Goal: Task Accomplishment & Management: Use online tool/utility

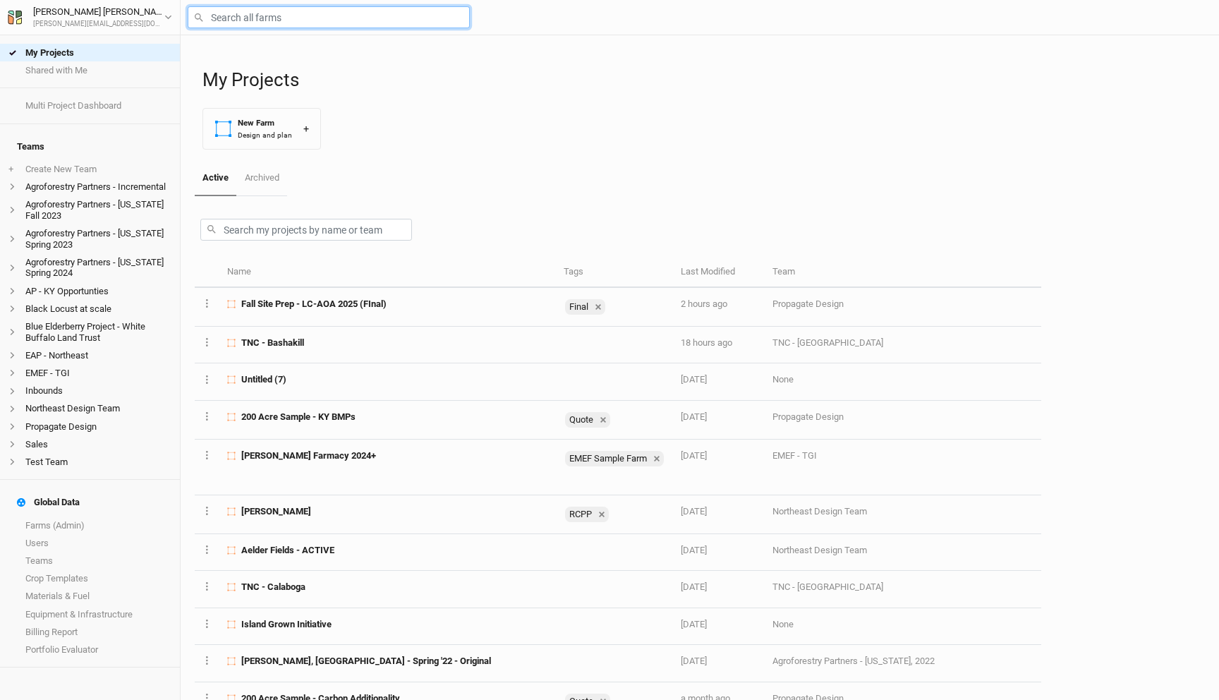
click at [288, 11] on input "text" at bounding box center [329, 17] width 282 height 22
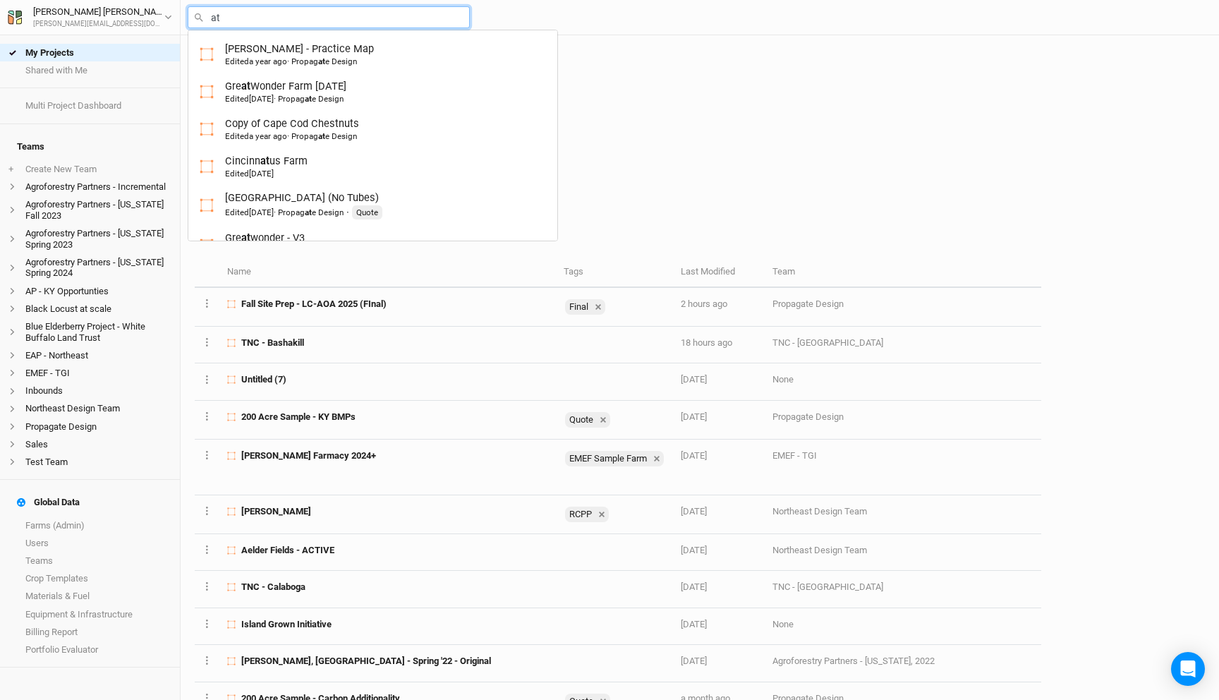
type input "a"
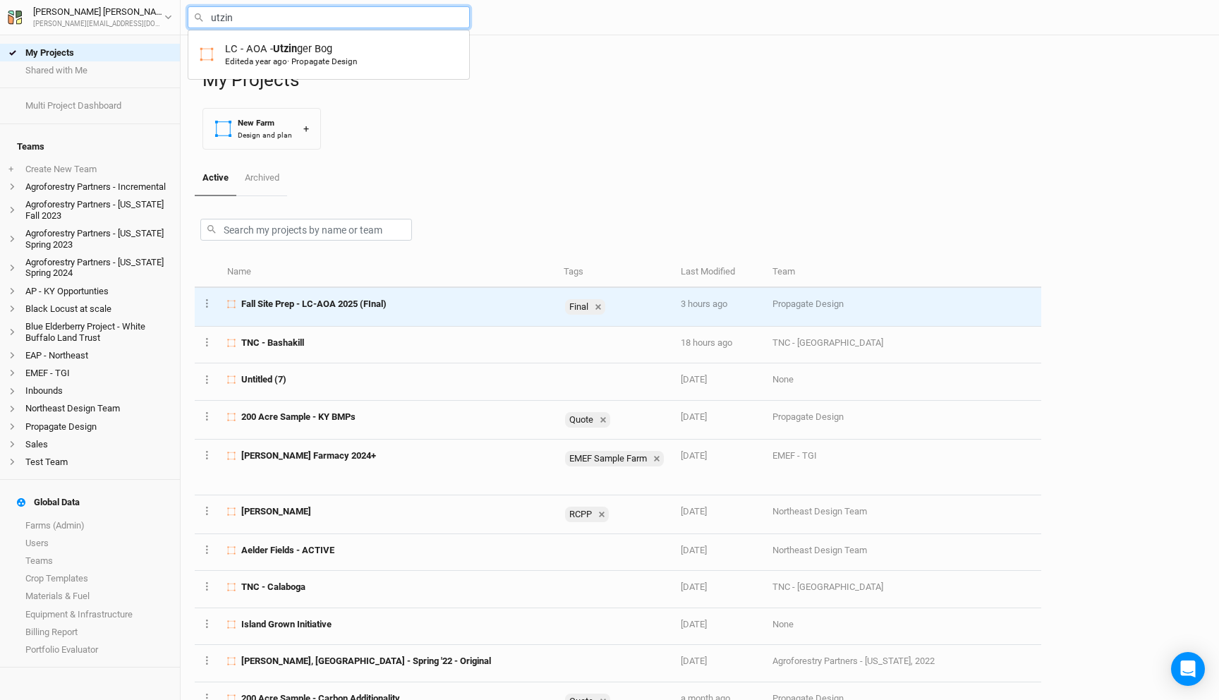
type input "utzin"
click at [329, 296] on td "Fall Site Prep - LC-AOA 2025 (FInal)" at bounding box center [387, 307] width 336 height 39
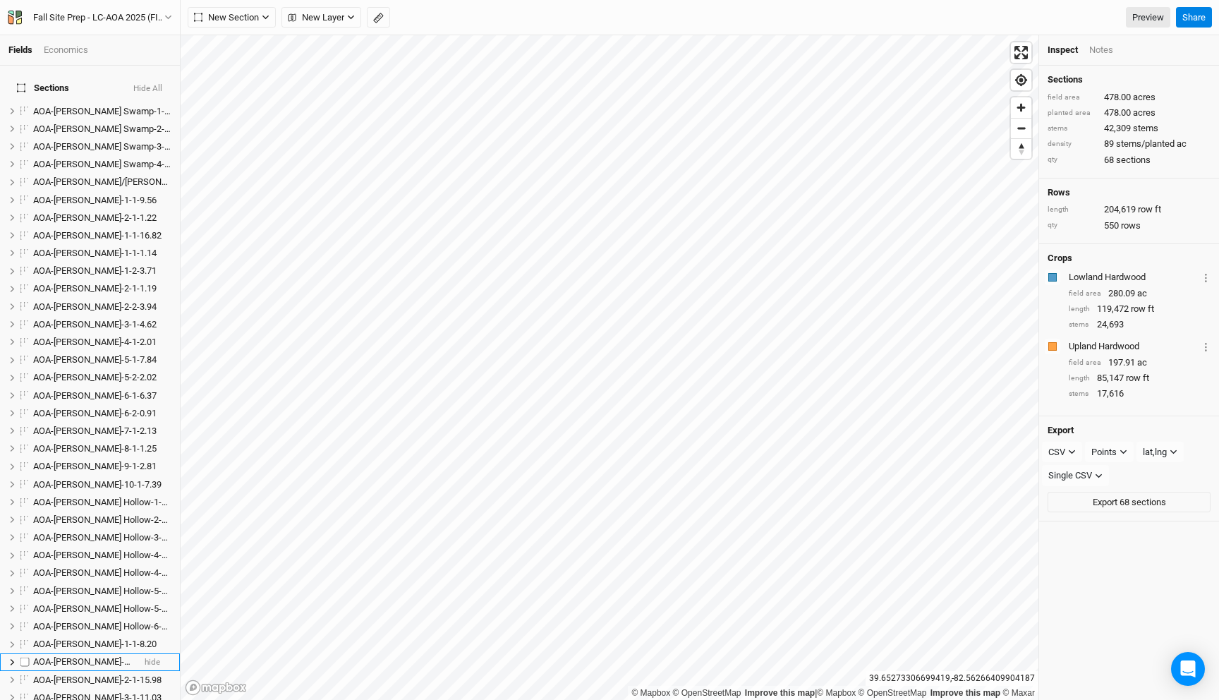
scroll to position [927, 0]
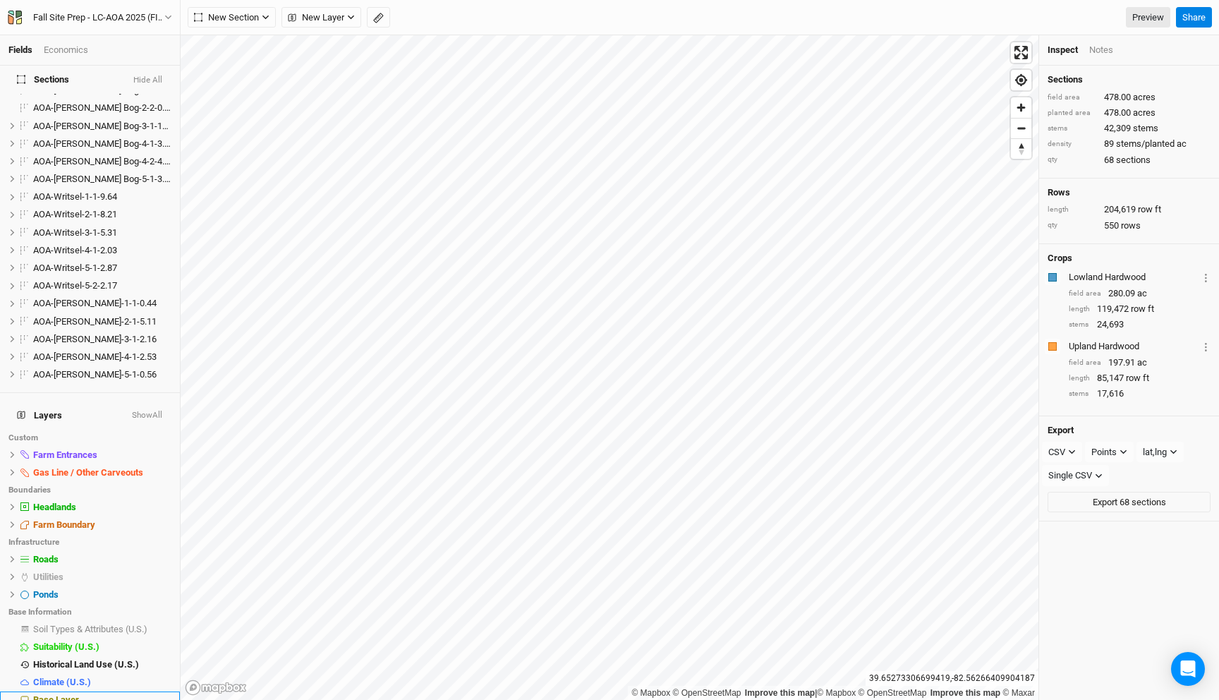
click at [109, 675] on div "Base Layer" at bounding box center [102, 699] width 138 height 11
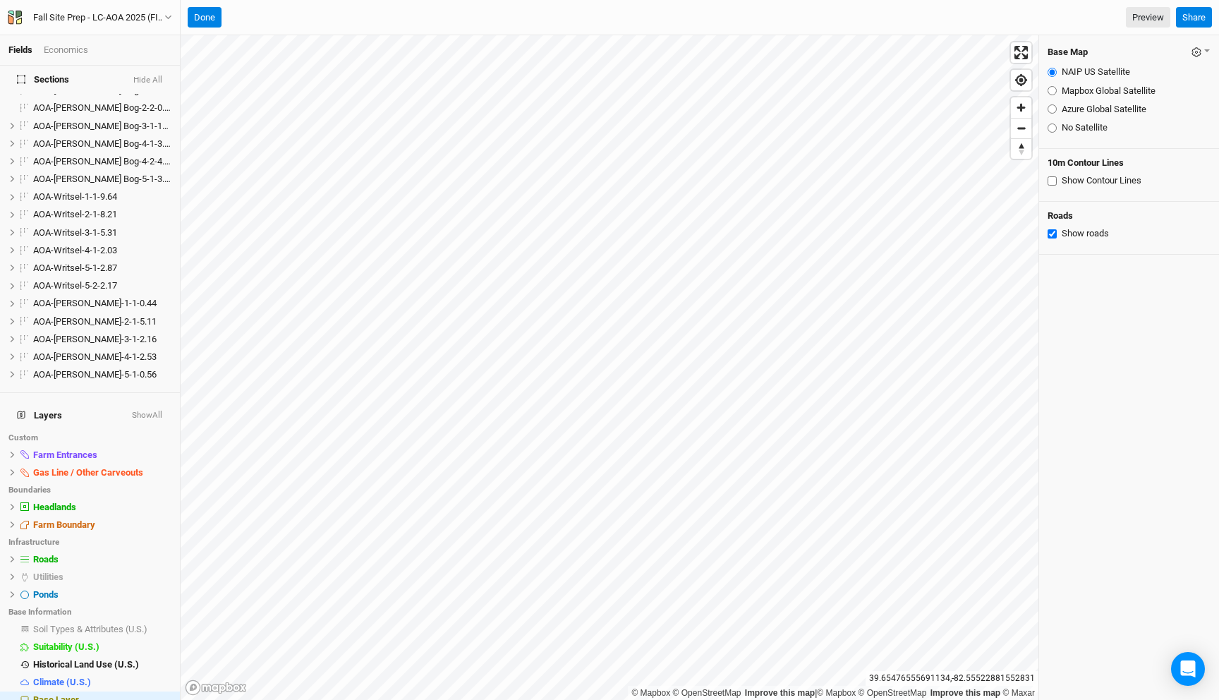
click at [1054, 109] on input "Azure Global Satellite" at bounding box center [1051, 108] width 9 height 9
radio input "true"
click at [476, 12] on div "Fields Economics Sections Hide All AOA-Cackley Swamp-1-1-4.08 hide AOA-Cackley …" at bounding box center [609, 350] width 1219 height 700
click at [211, 21] on button "Done" at bounding box center [205, 17] width 34 height 21
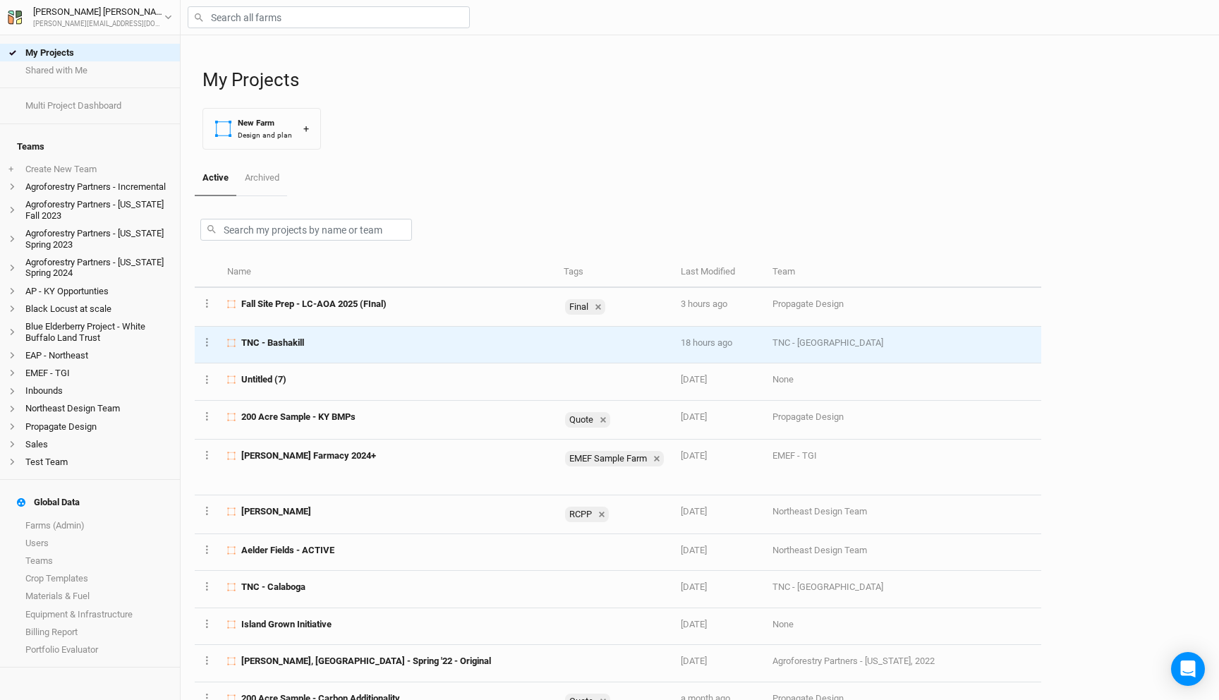
click at [335, 340] on div "TNC - Bashakill" at bounding box center [387, 342] width 320 height 13
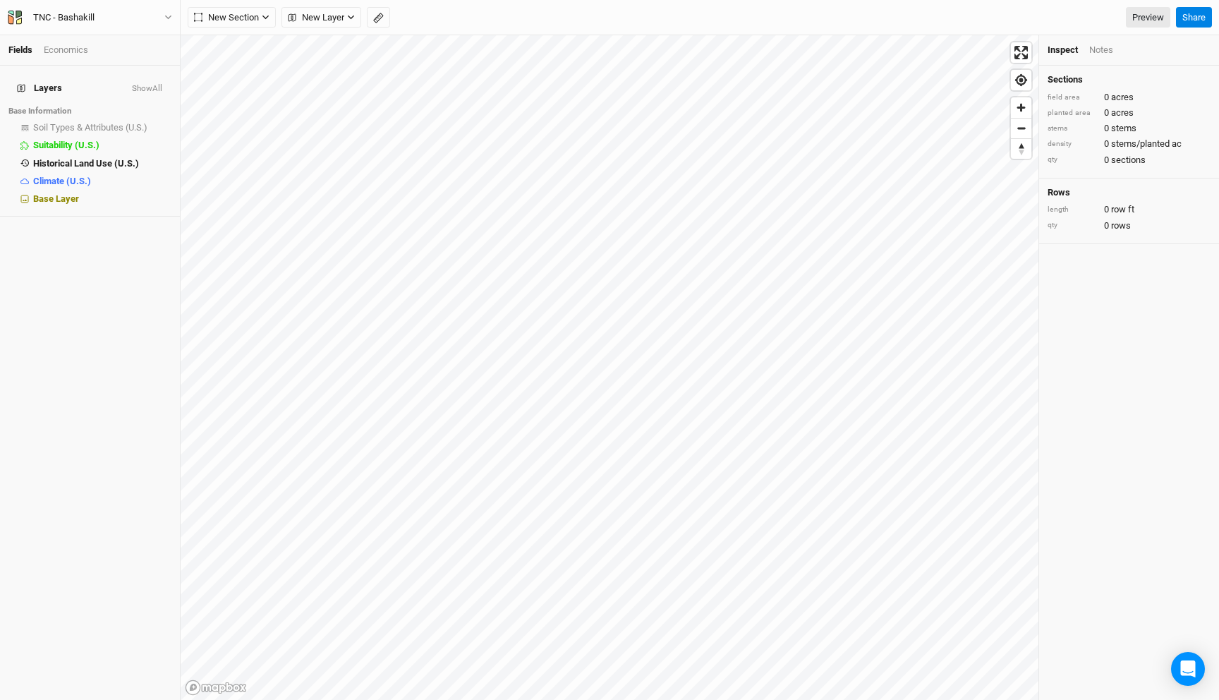
click at [51, 48] on div "Economics" at bounding box center [66, 50] width 44 height 13
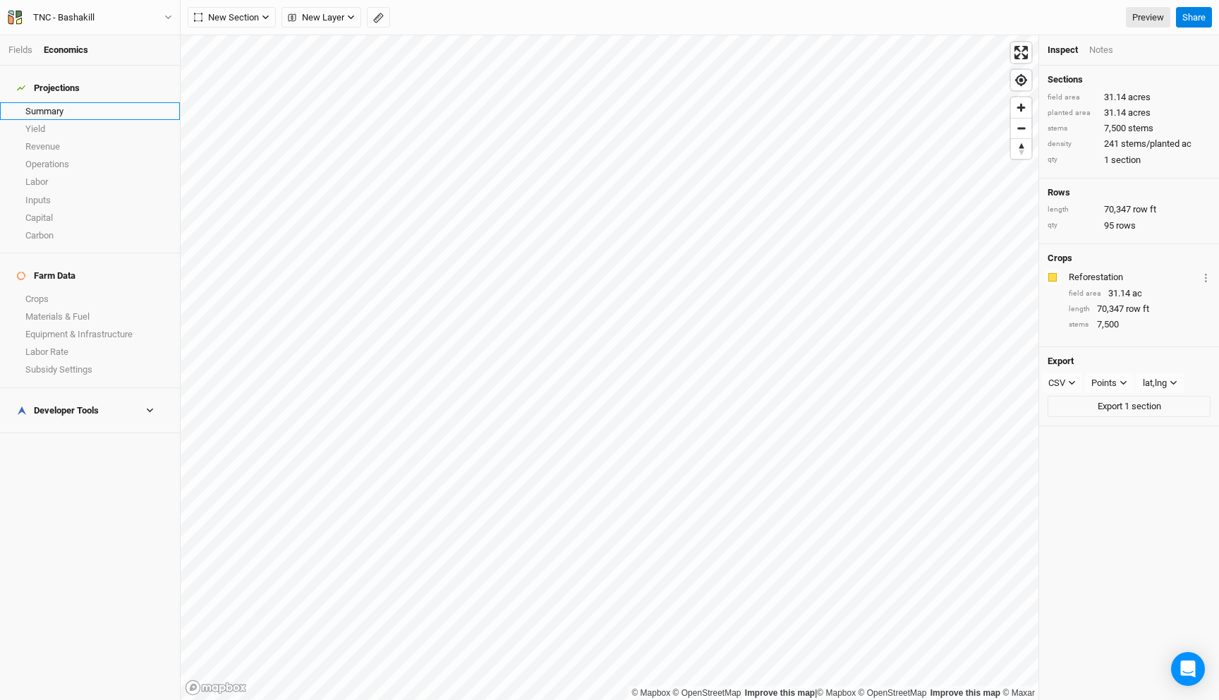
click at [56, 104] on link "Summary" at bounding box center [90, 111] width 180 height 18
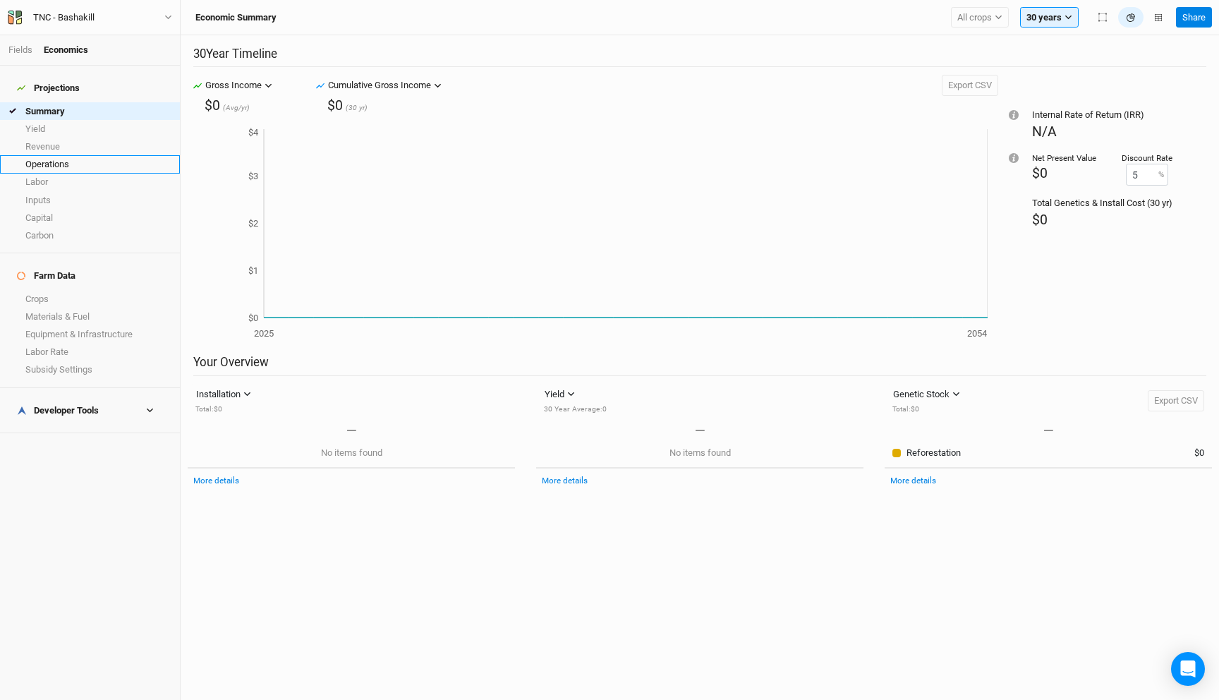
click at [90, 159] on link "Operations" at bounding box center [90, 164] width 180 height 18
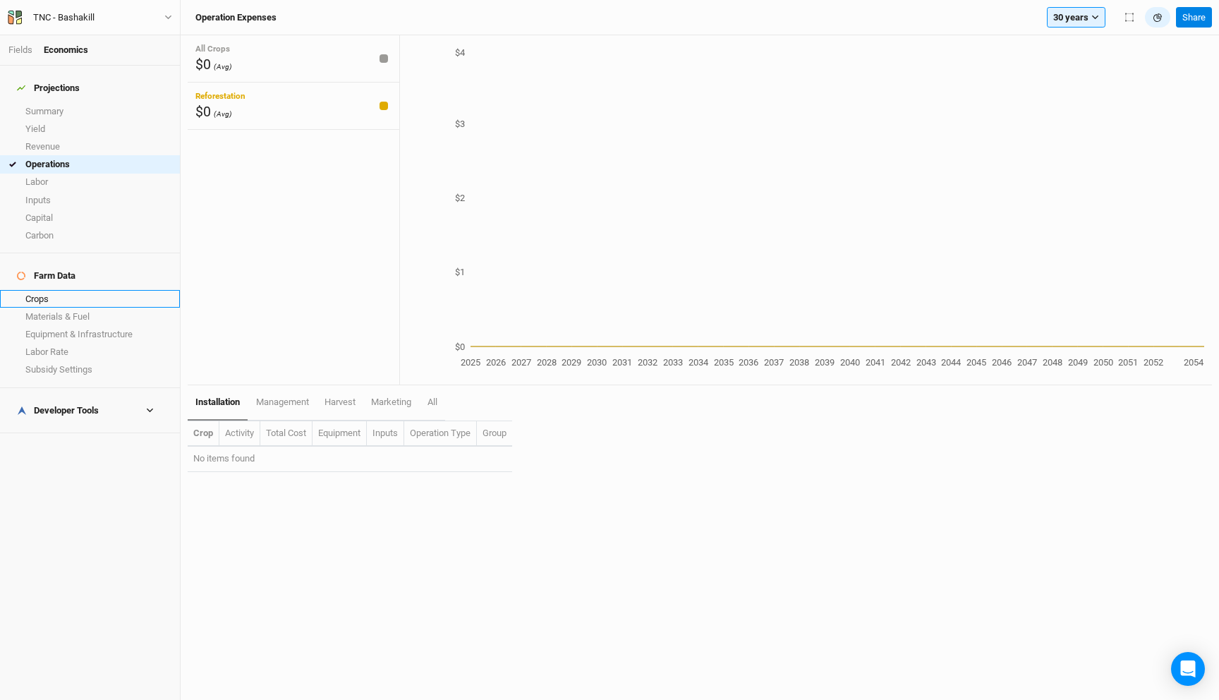
click at [75, 290] on link "Crops" at bounding box center [90, 299] width 180 height 18
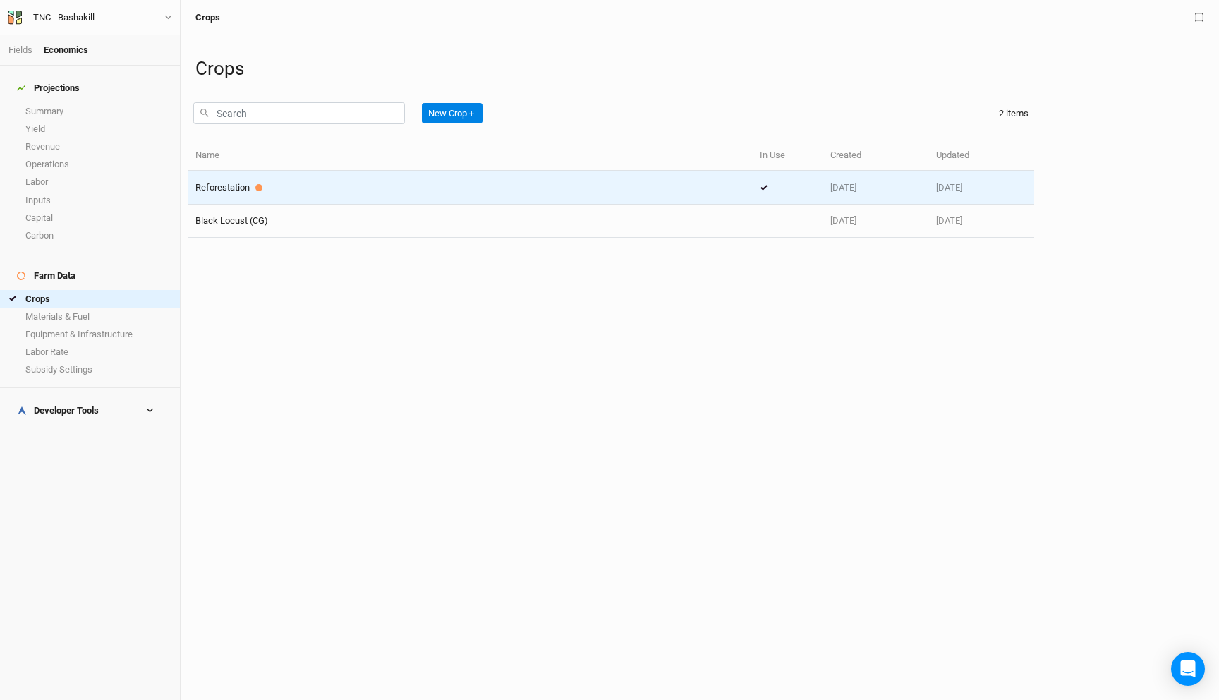
click at [276, 190] on div "Reforestation" at bounding box center [469, 187] width 549 height 13
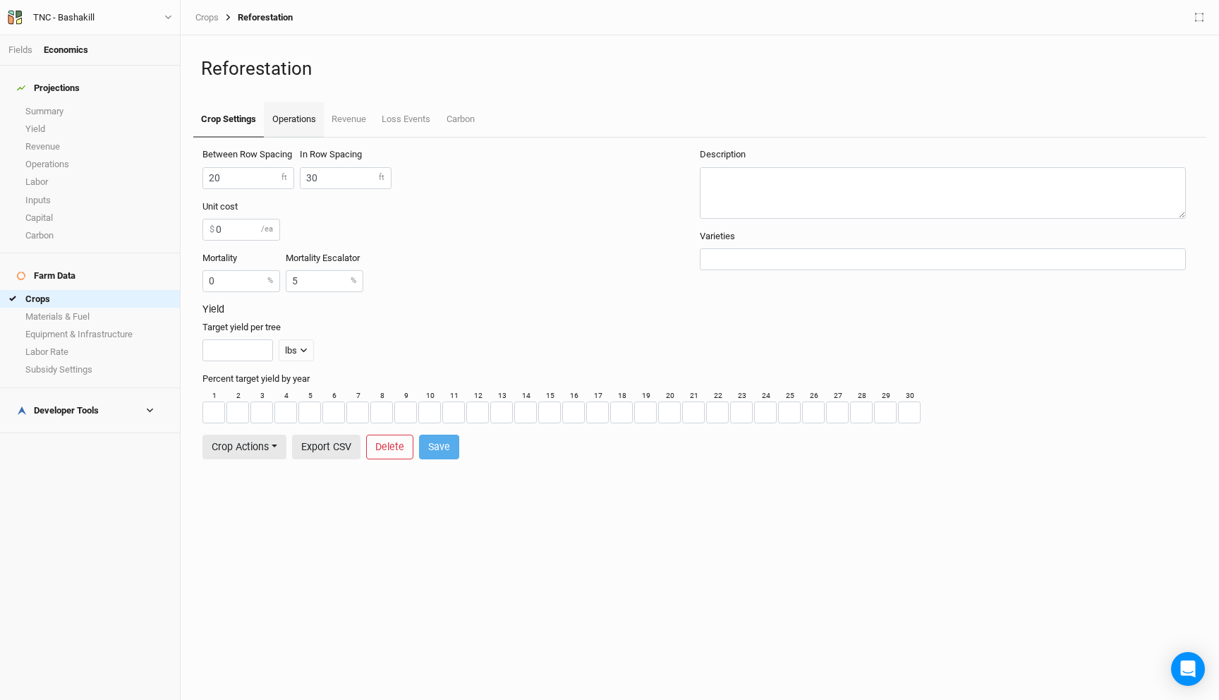
click at [294, 111] on link "Operations" at bounding box center [293, 119] width 59 height 35
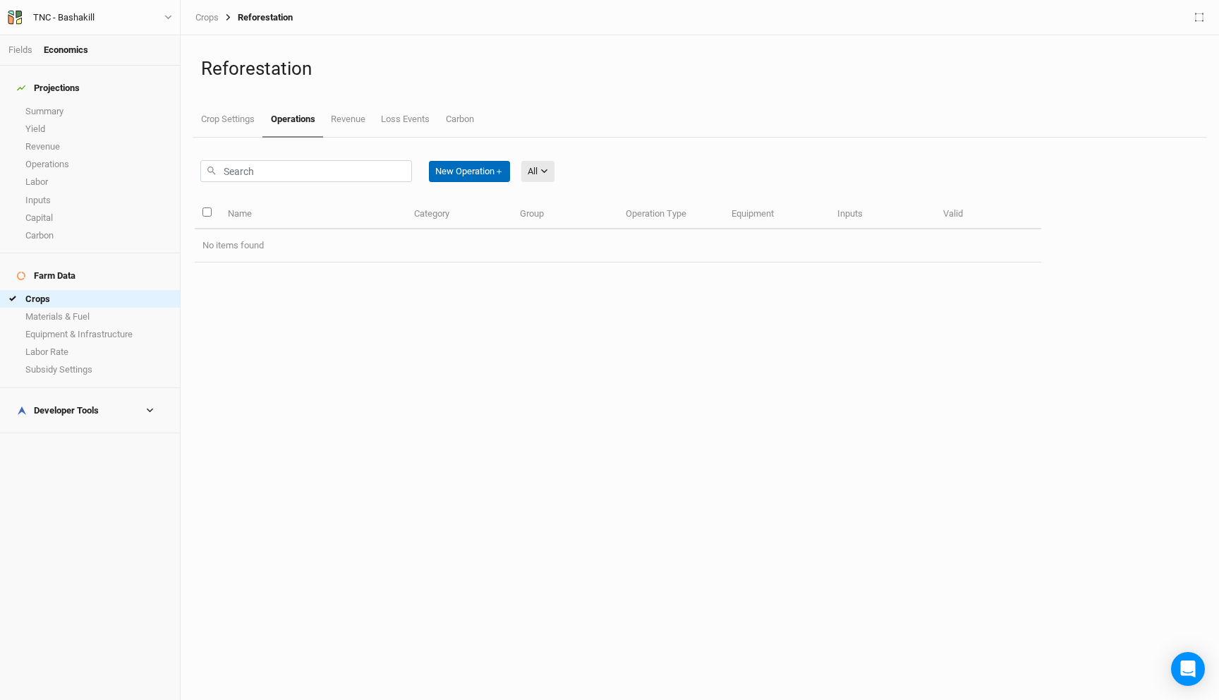
click at [482, 170] on button "New Operation ＋" at bounding box center [469, 171] width 81 height 21
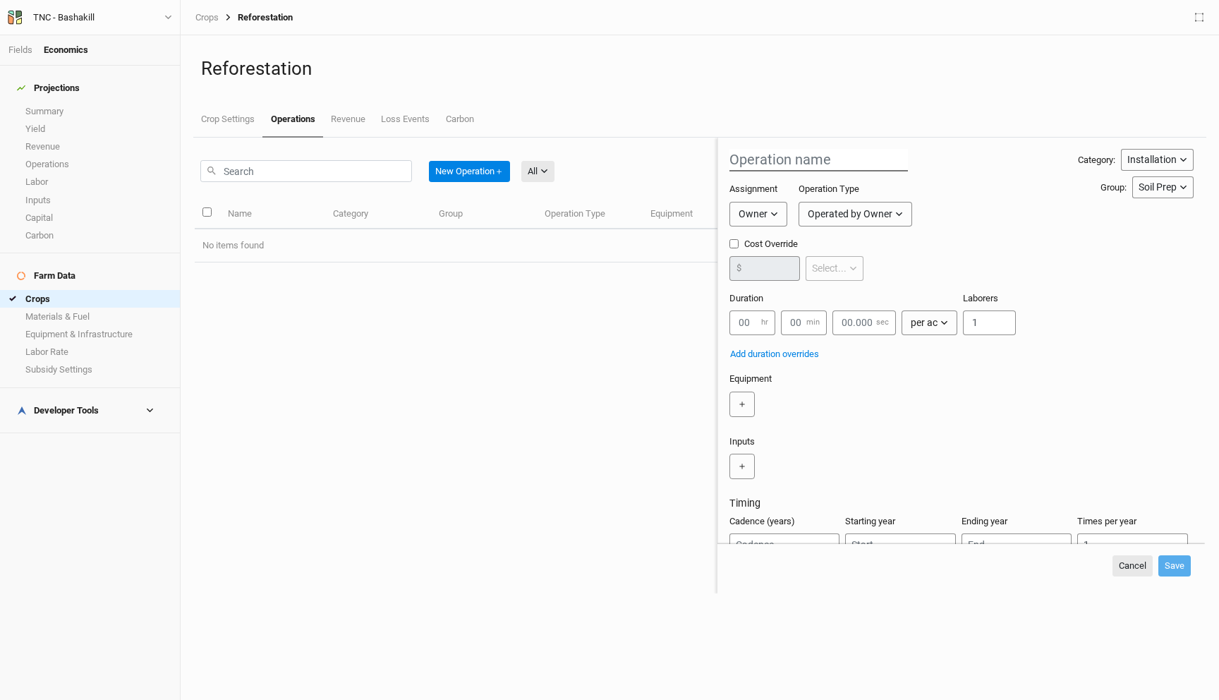
click at [797, 157] on input "text" at bounding box center [818, 160] width 178 height 23
type input "Test"
click at [736, 328] on input "number" at bounding box center [752, 322] width 46 height 25
click at [948, 398] on div "＋" at bounding box center [958, 403] width 458 height 25
click at [922, 322] on div "per ac" at bounding box center [923, 322] width 27 height 15
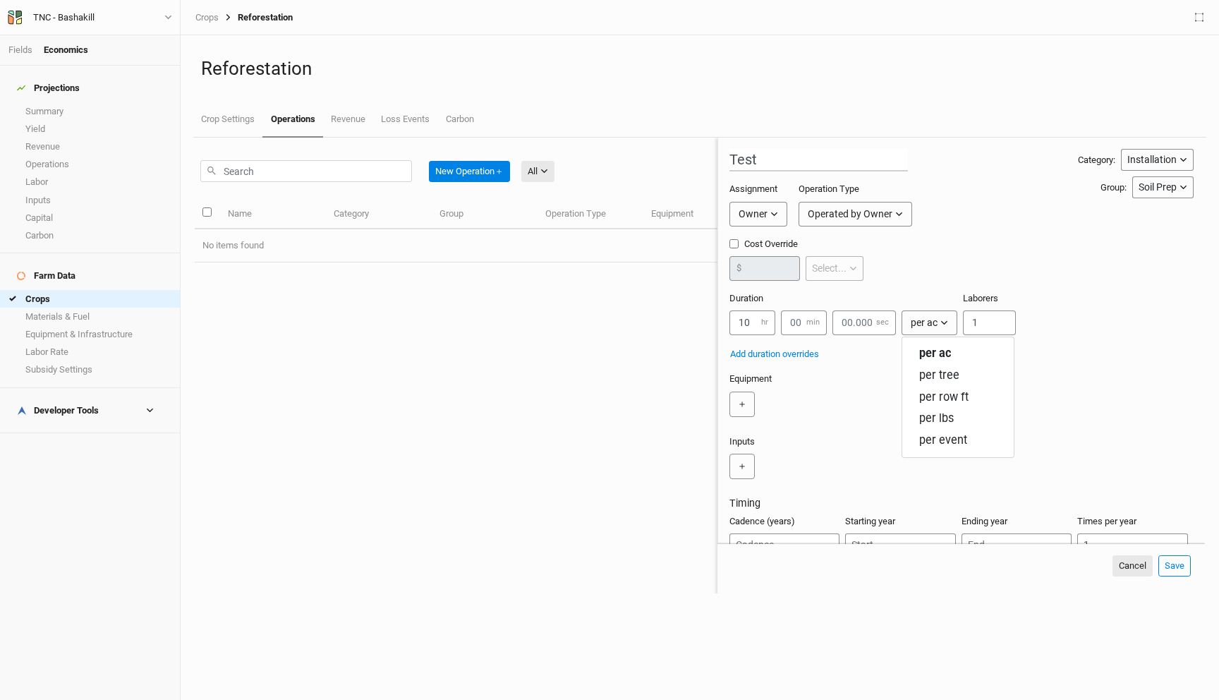
click at [846, 395] on div "＋" at bounding box center [958, 403] width 458 height 25
click at [750, 327] on input "10" at bounding box center [752, 322] width 46 height 25
type input "1"
click at [918, 390] on div "Equipment ＋" at bounding box center [961, 397] width 464 height 51
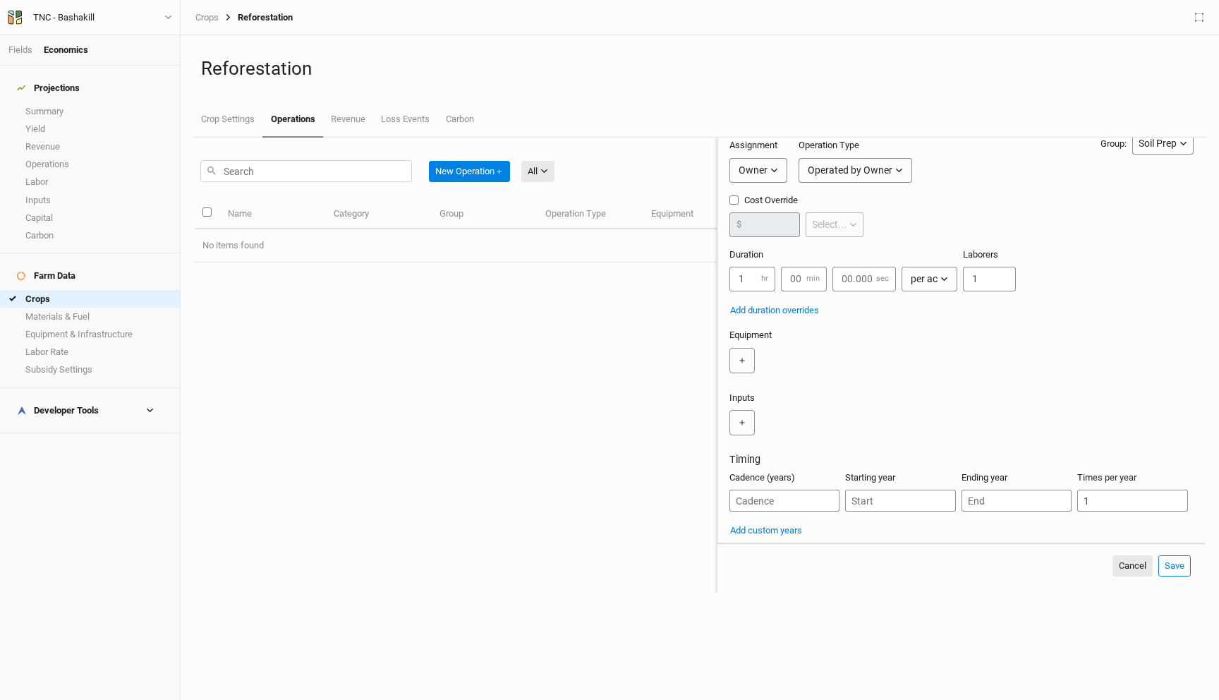
scroll to position [49, 0]
click at [1128, 561] on button "Cancel" at bounding box center [1132, 565] width 40 height 21
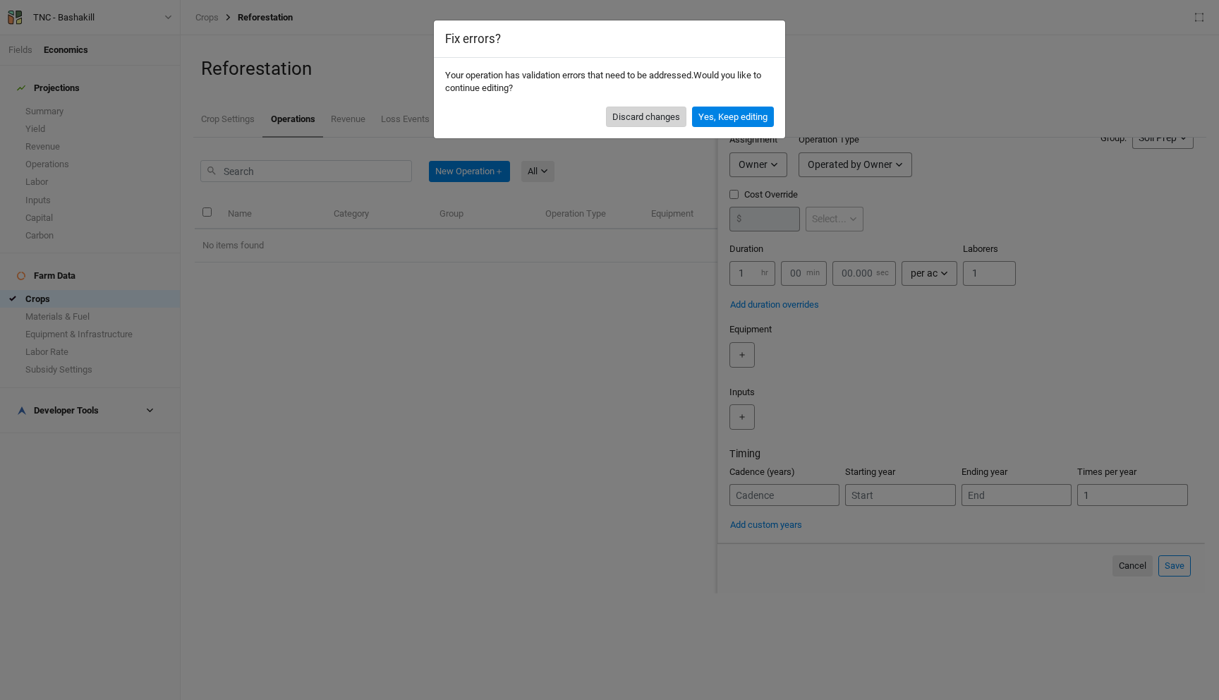
click at [667, 115] on button "Discard changes" at bounding box center [646, 116] width 80 height 21
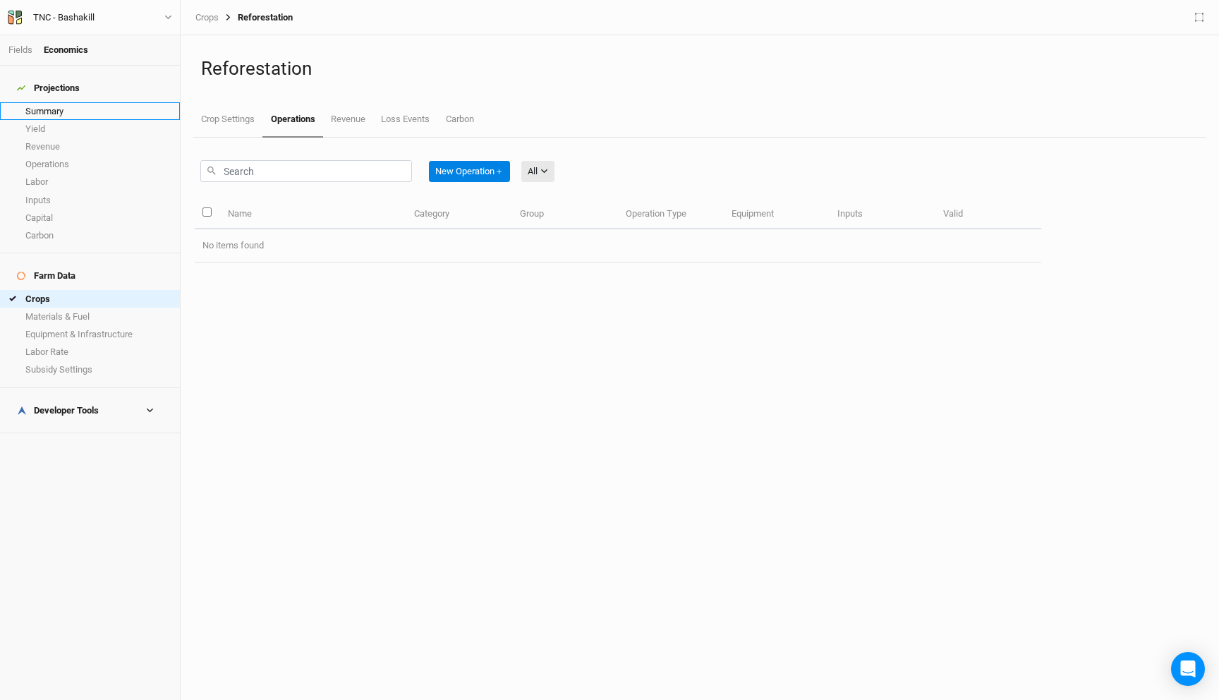
click at [55, 106] on link "Summary" at bounding box center [90, 111] width 180 height 18
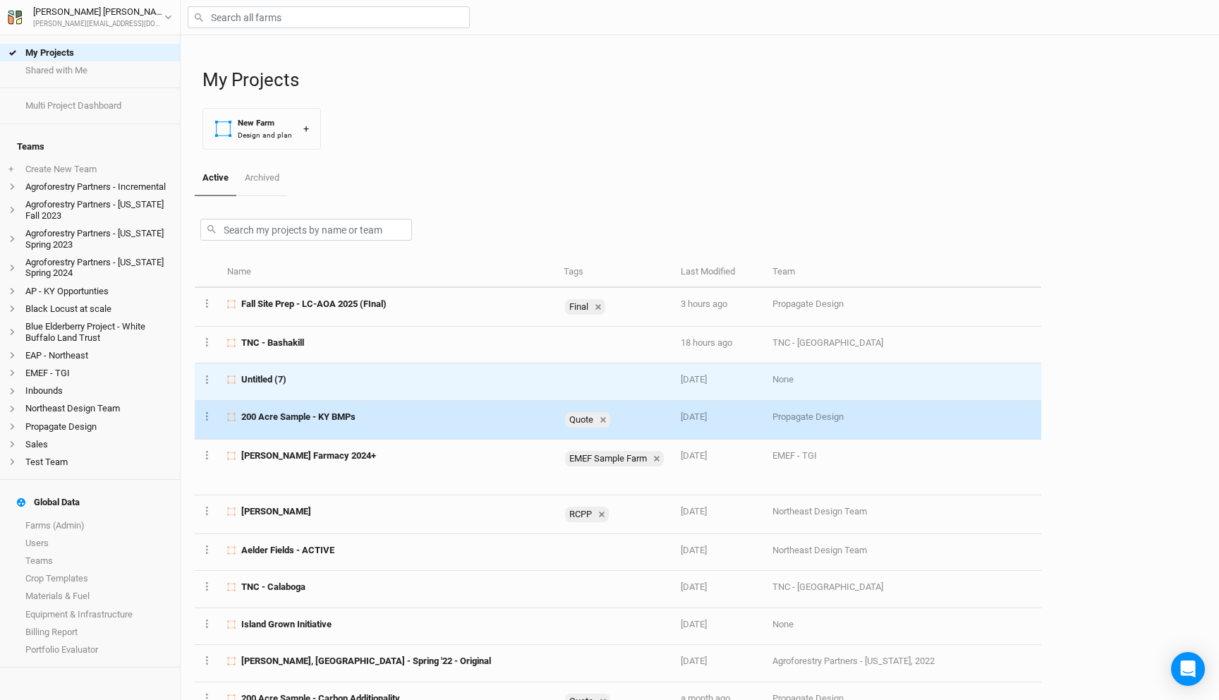
click at [305, 382] on div "Untitled (7)" at bounding box center [387, 379] width 320 height 13
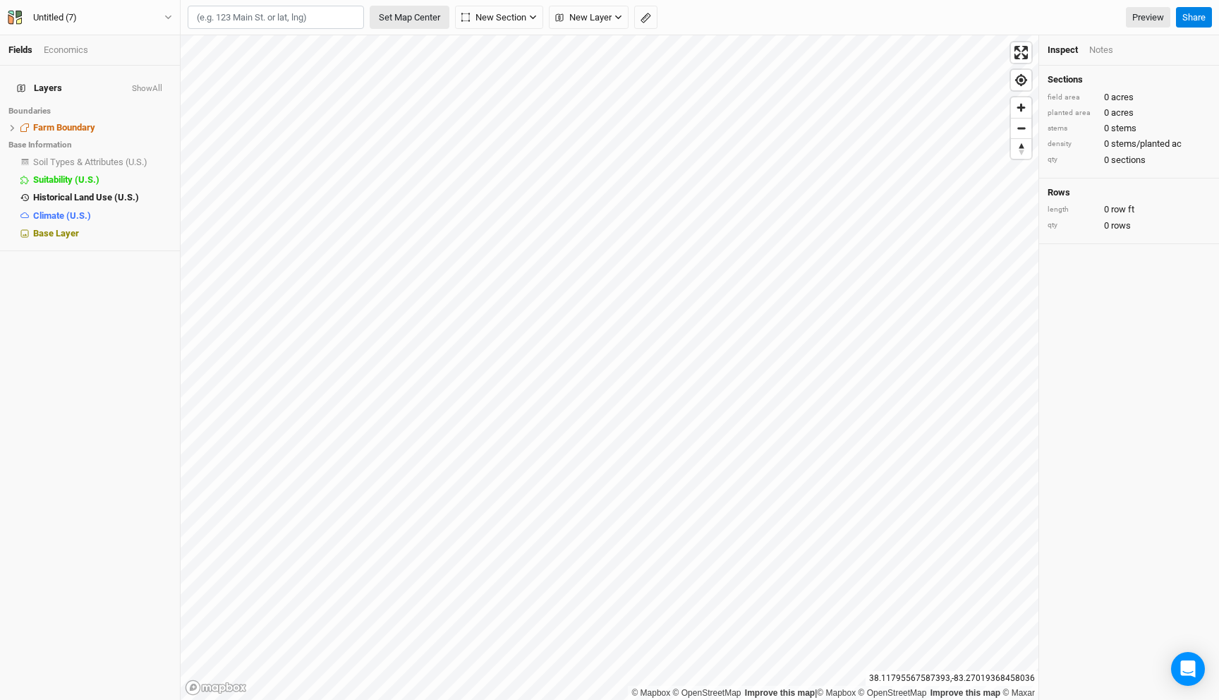
click at [411, 16] on button "Set Map Center" at bounding box center [410, 18] width 80 height 24
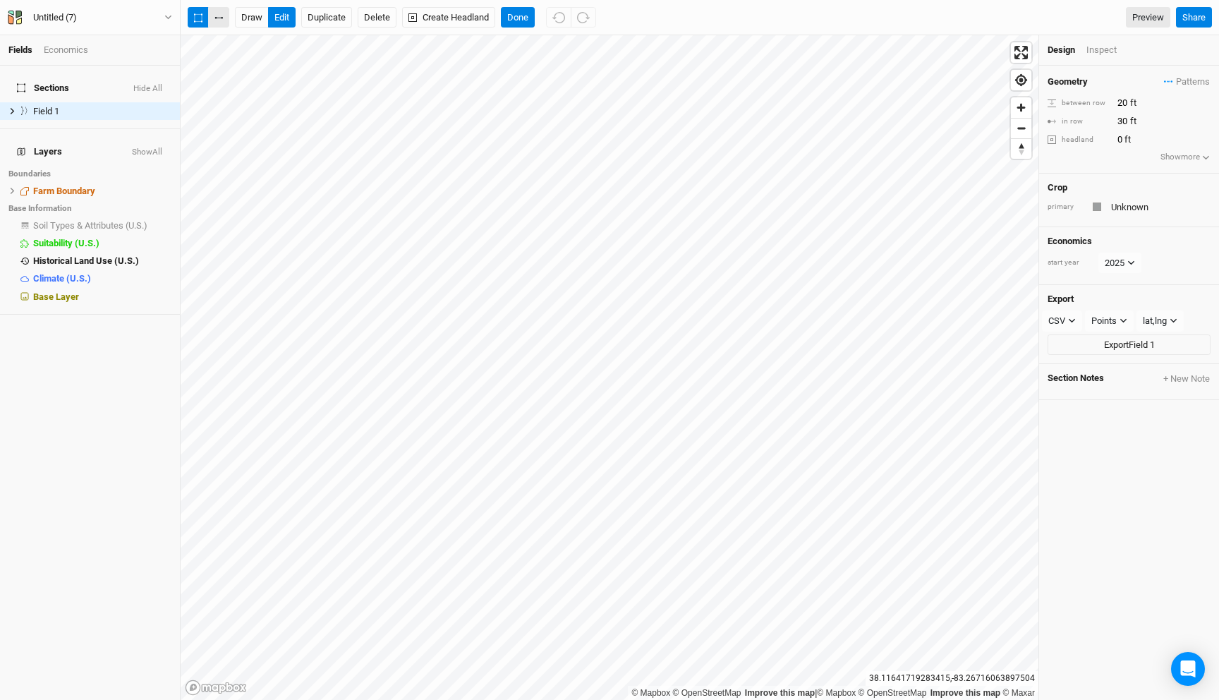
click at [212, 13] on button "button" at bounding box center [218, 17] width 21 height 21
click at [1130, 200] on input "text" at bounding box center [1158, 206] width 104 height 17
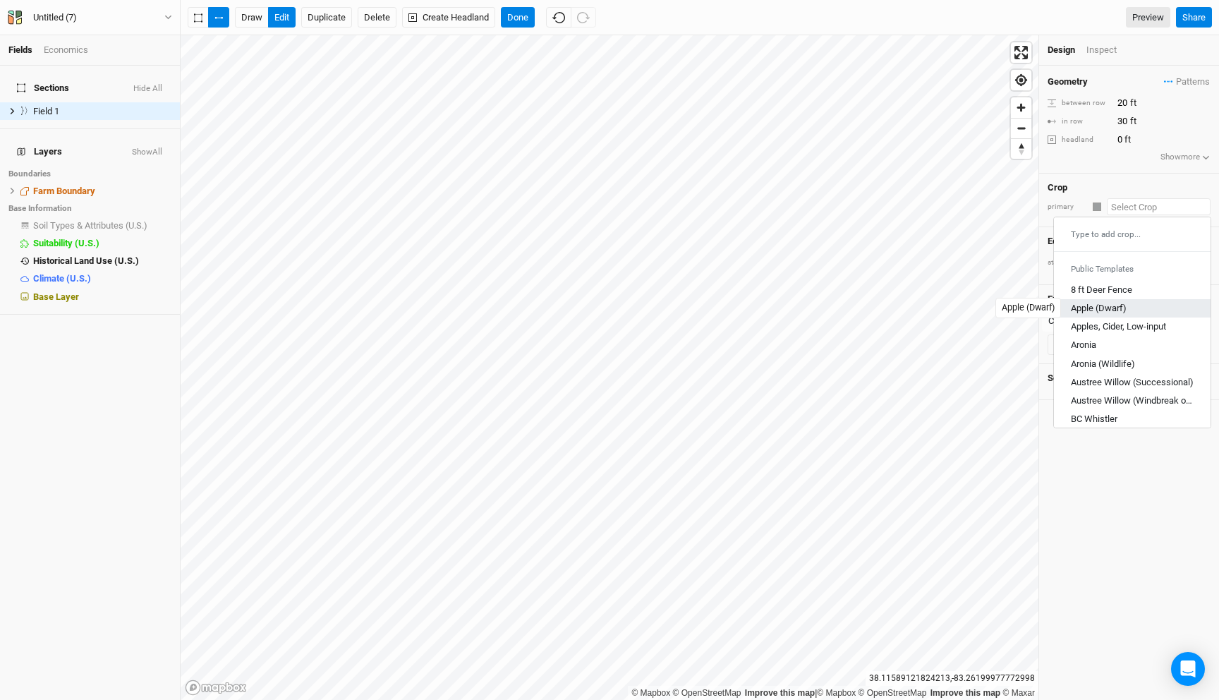
click at [1099, 312] on div "Apple (Dwarf)" at bounding box center [1098, 308] width 56 height 13
type input "Apple (Dwarf)"
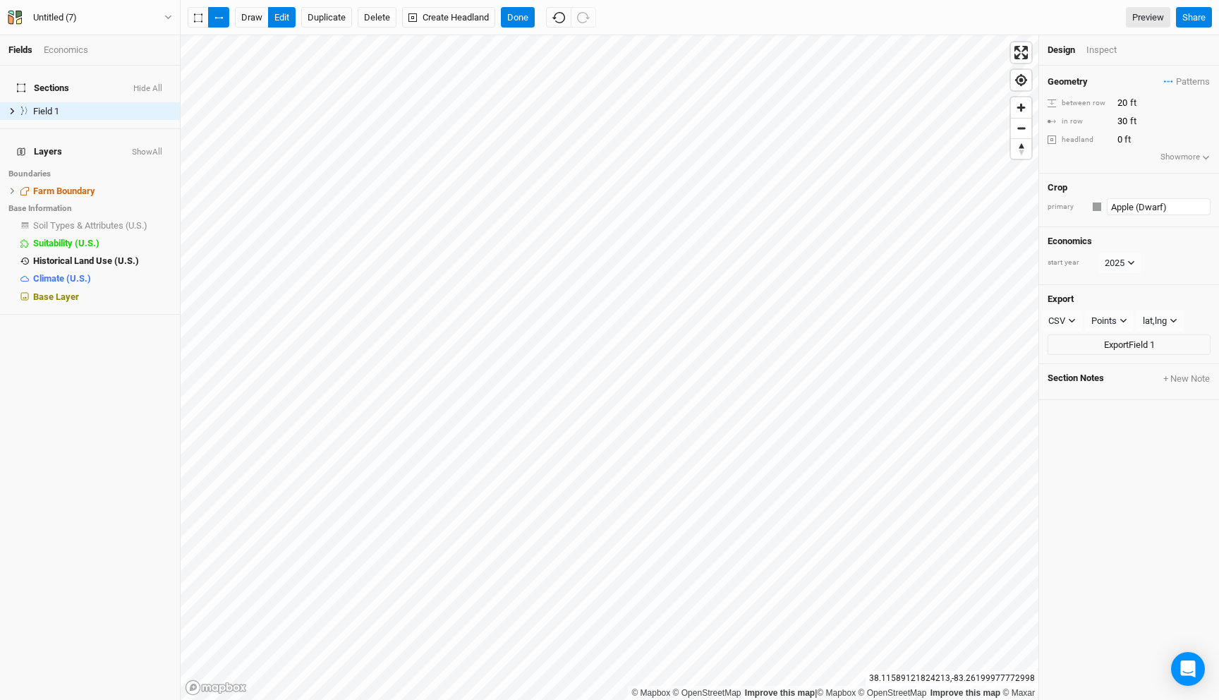
type input "12"
type input "4"
click at [1097, 206] on div "button" at bounding box center [1097, 206] width 8 height 8
click at [1123, 299] on span "Yellow" at bounding box center [1137, 299] width 33 height 16
click at [142, 291] on div "Base Layer" at bounding box center [102, 296] width 138 height 11
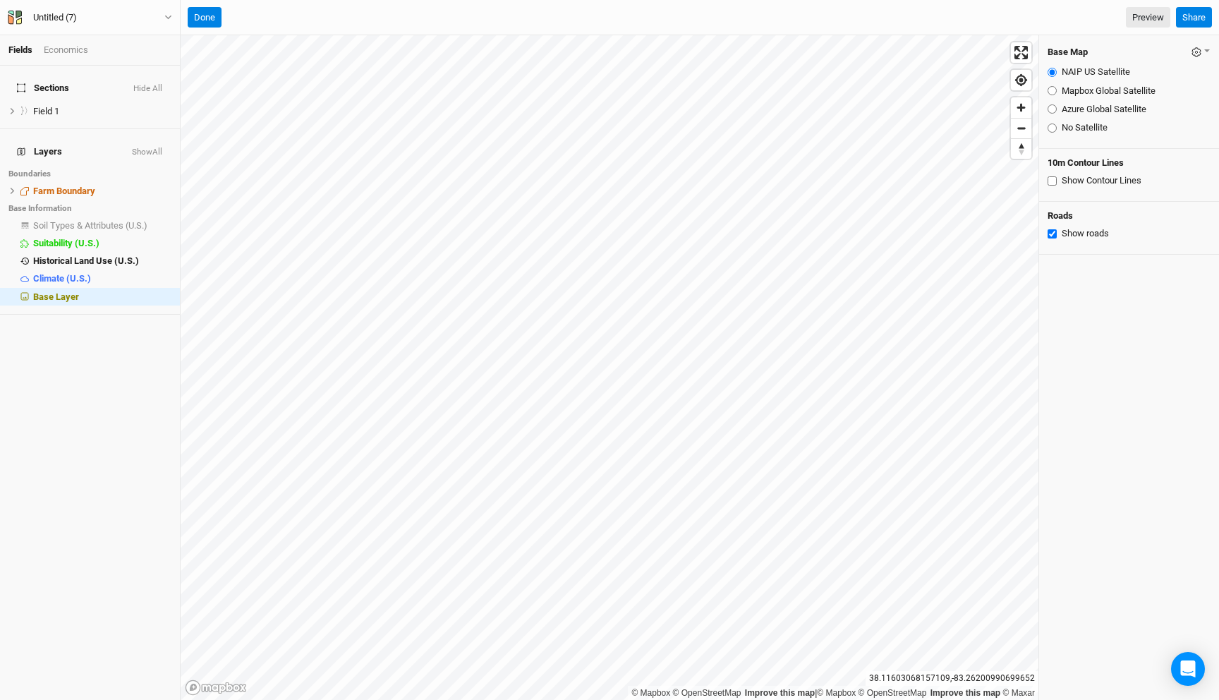
click at [1051, 109] on input "Azure Global Satellite" at bounding box center [1051, 108] width 9 height 9
radio input "true"
click at [1051, 130] on input "No Satellite" at bounding box center [1051, 127] width 9 height 9
radio input "true"
click at [1051, 286] on input "Darken background" at bounding box center [1051, 285] width 9 height 9
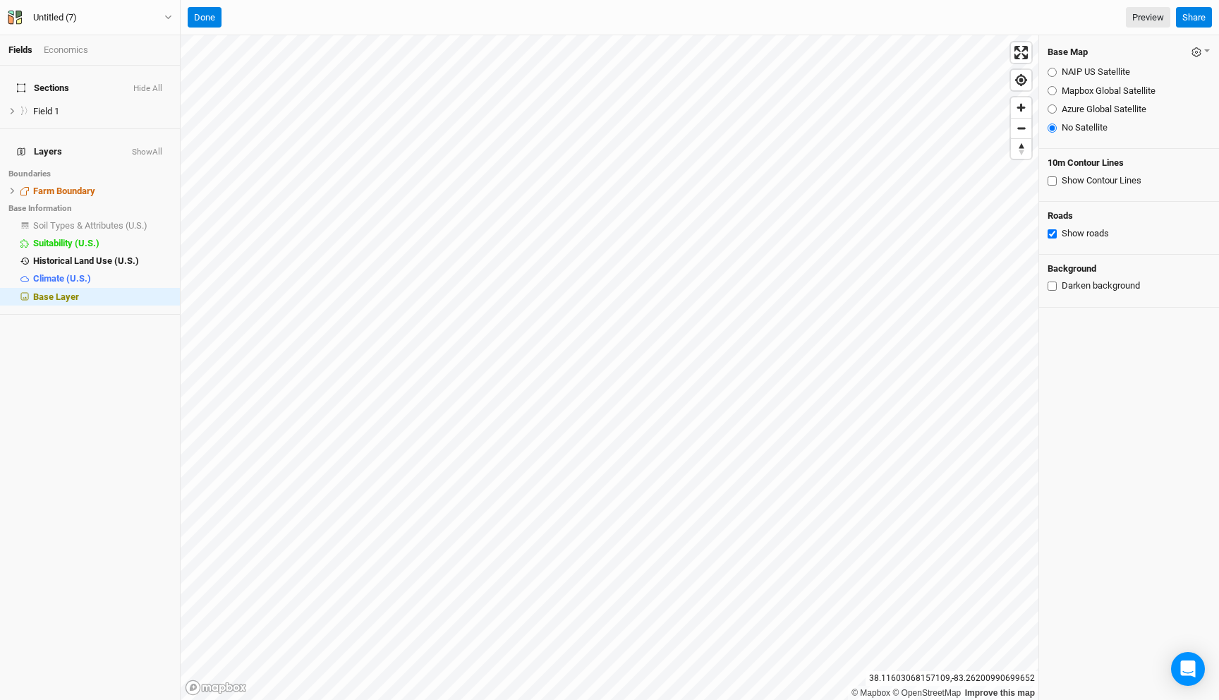
checkbox input "true"
click at [209, 18] on button "Done" at bounding box center [205, 17] width 34 height 21
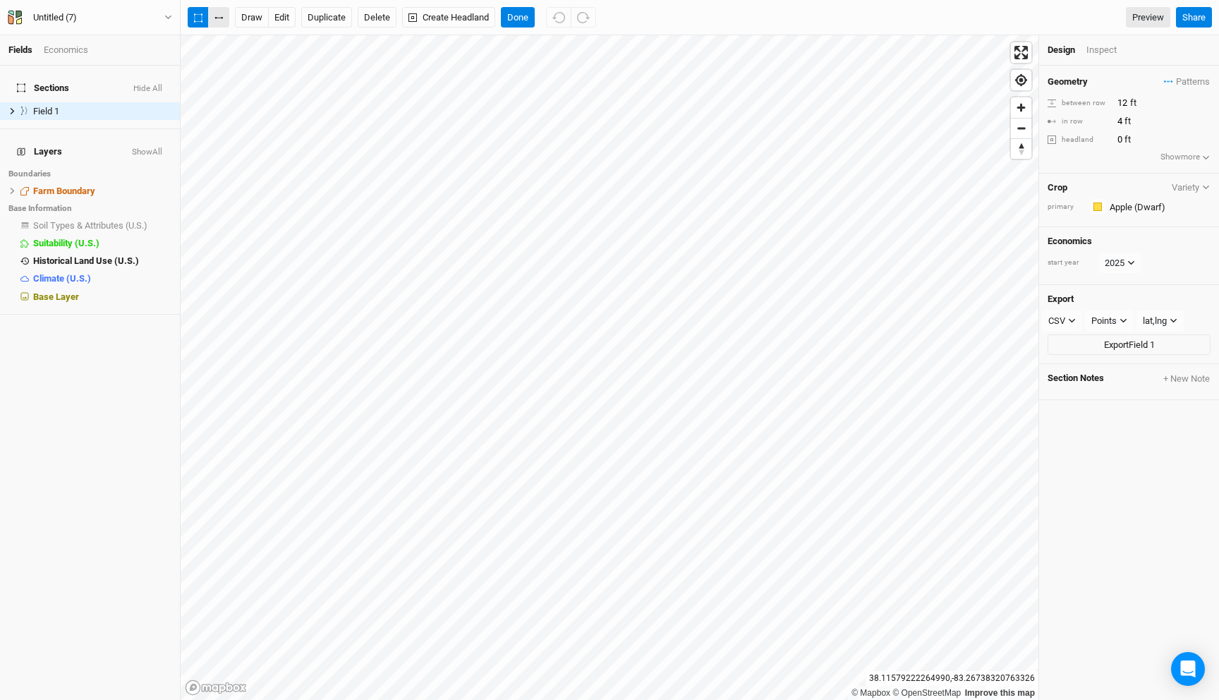
click at [215, 17] on icon "button" at bounding box center [216, 18] width 2 height 2
click at [525, 19] on button "Done" at bounding box center [518, 17] width 34 height 21
click at [283, 15] on button "edit" at bounding box center [282, 17] width 28 height 21
click at [220, 20] on button "button" at bounding box center [218, 17] width 21 height 21
click at [12, 107] on icon at bounding box center [12, 111] width 8 height 8
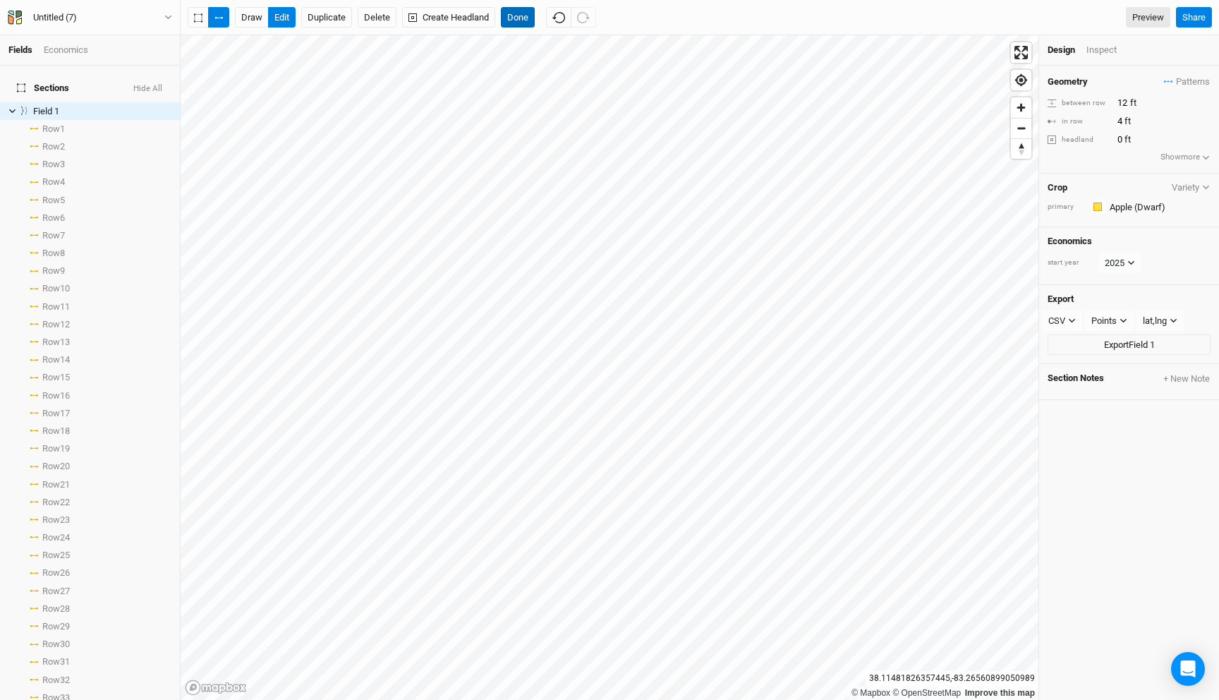
click at [525, 15] on button "Done" at bounding box center [518, 17] width 34 height 21
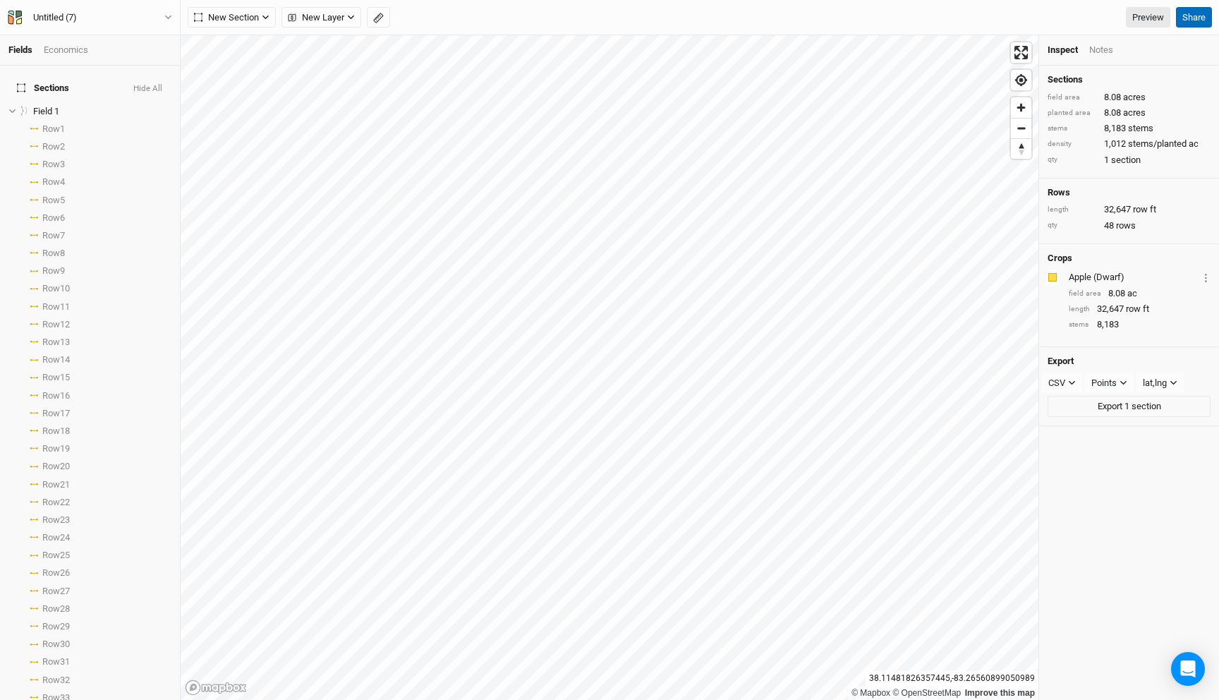
click at [1185, 13] on button "Share" at bounding box center [1194, 17] width 36 height 21
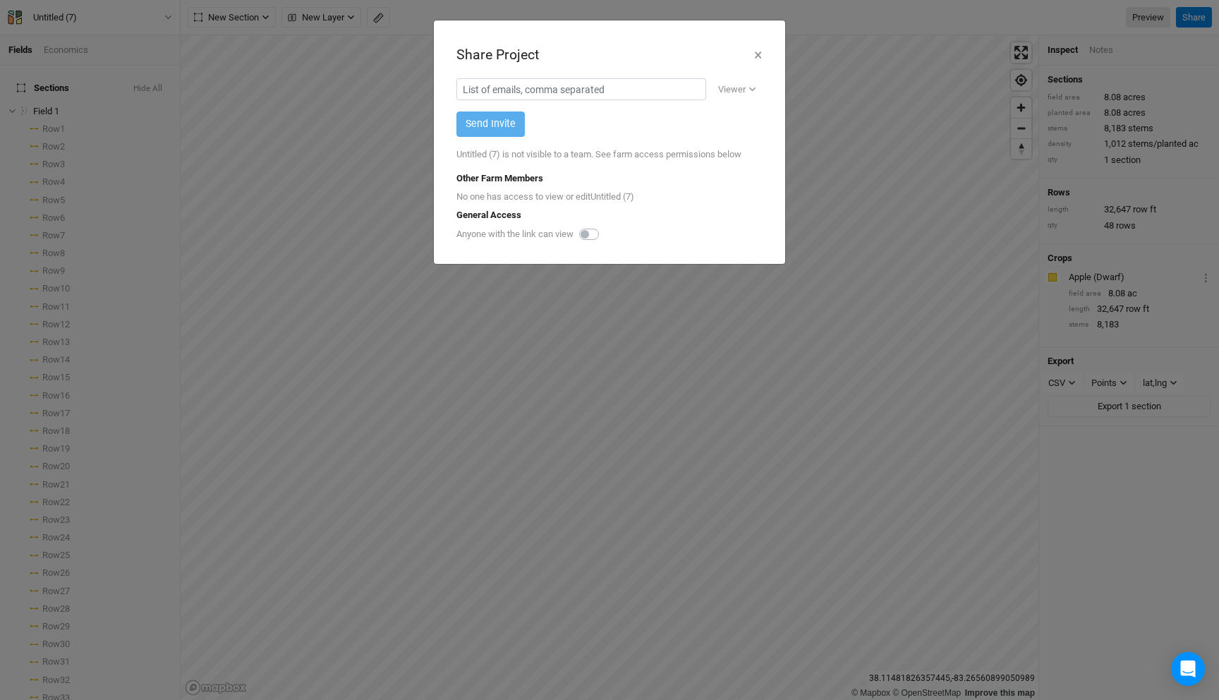
click at [604, 226] on label at bounding box center [604, 226] width 0 height 0
click at [586, 233] on input "checkbox" at bounding box center [584, 233] width 11 height 14
checkbox input "true"
click at [703, 233] on button "Copy link" at bounding box center [731, 235] width 63 height 16
click at [755, 53] on button "×" at bounding box center [757, 55] width 9 height 24
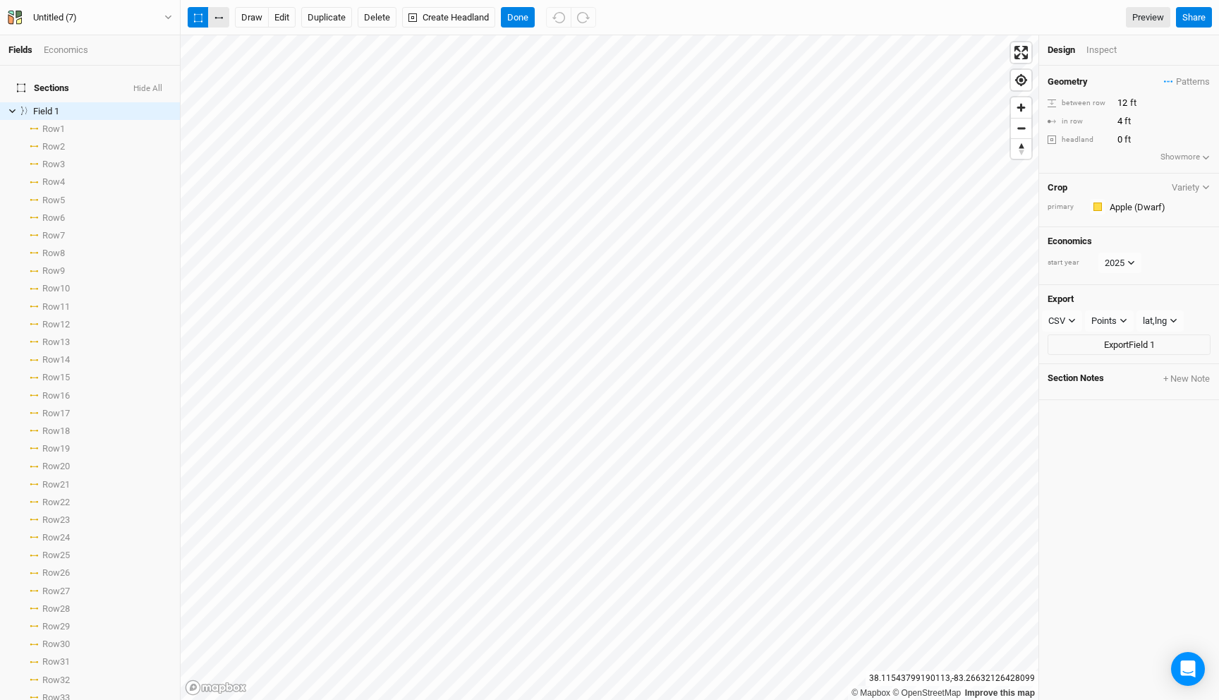
click at [216, 20] on button "button" at bounding box center [218, 17] width 21 height 21
click at [521, 11] on button "Done" at bounding box center [518, 17] width 34 height 21
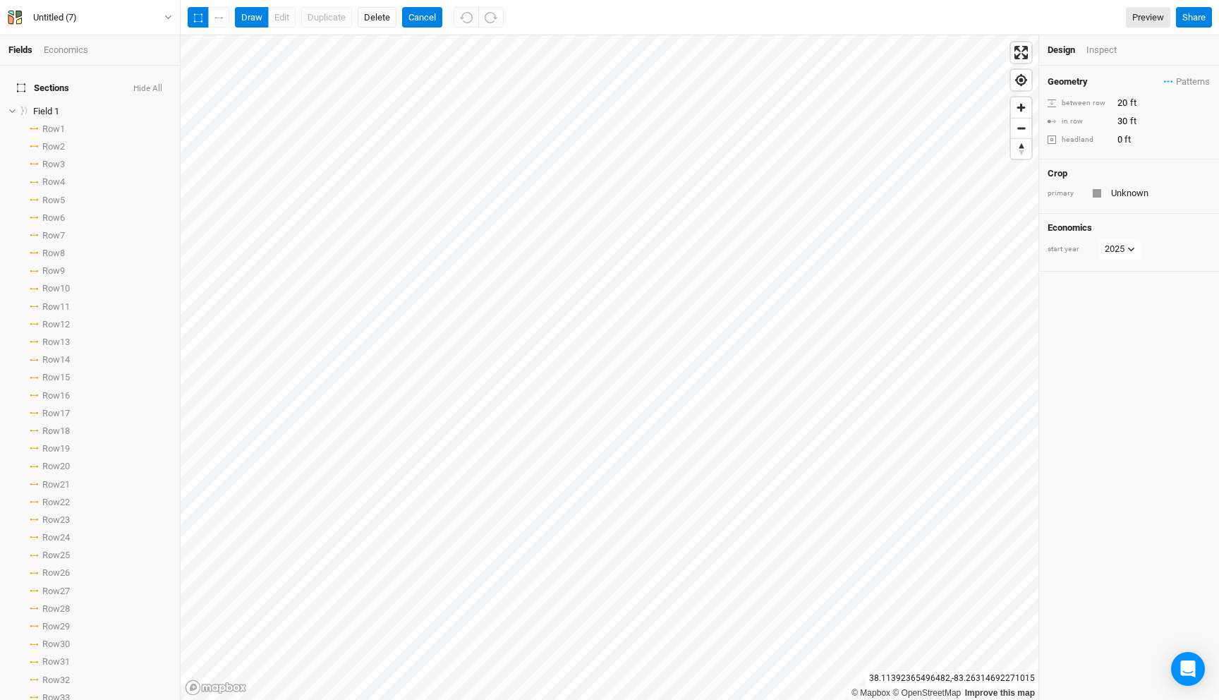
scroll to position [378, 0]
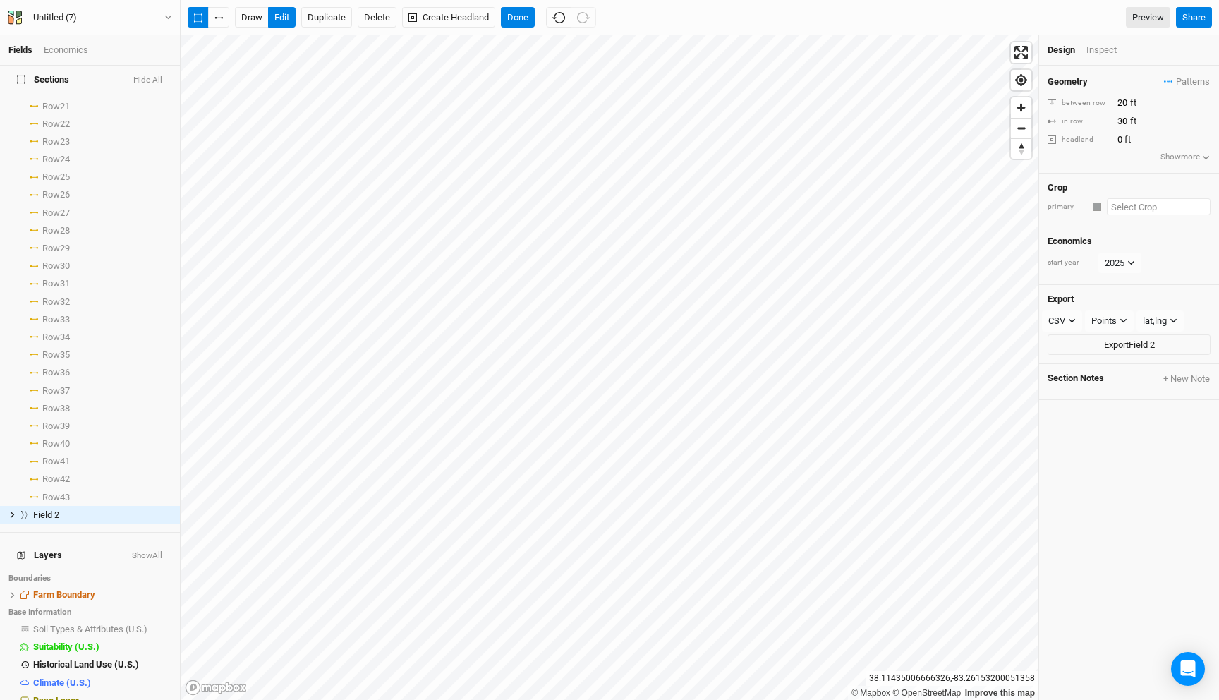
click at [1127, 206] on input "text" at bounding box center [1158, 206] width 104 height 17
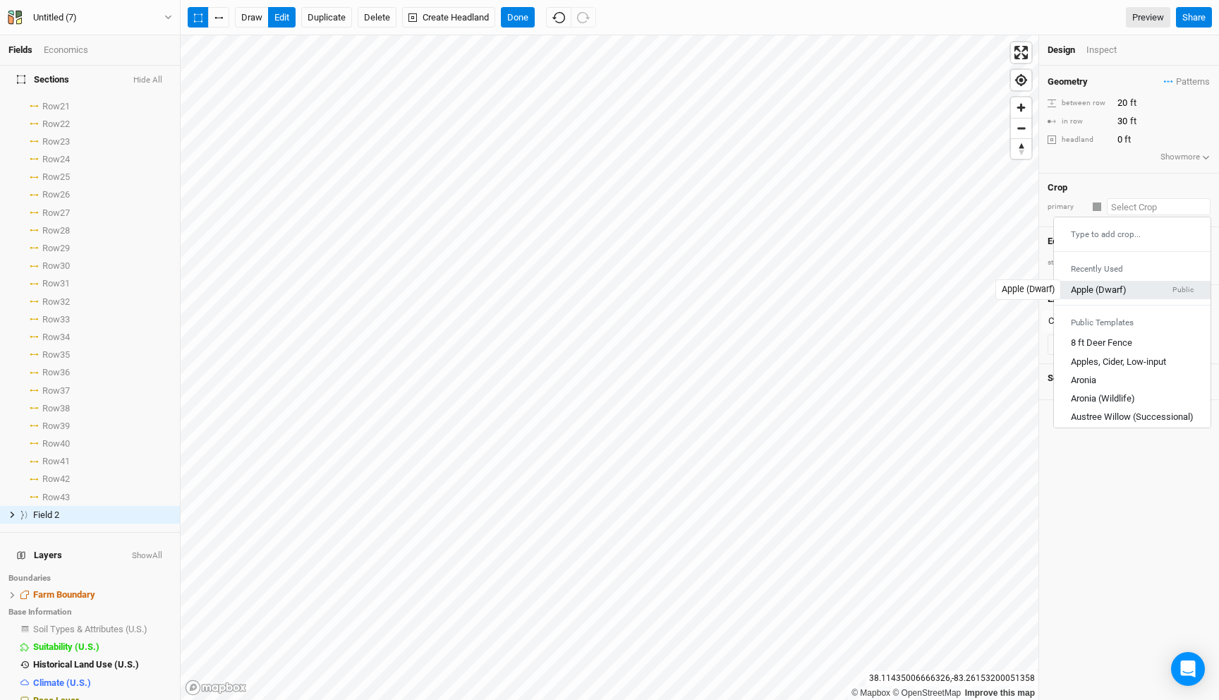
click at [1094, 295] on div "Apple (Dwarf)" at bounding box center [1098, 289] width 56 height 13
type input "12"
type input "4"
type input "Apple (Dwarf)"
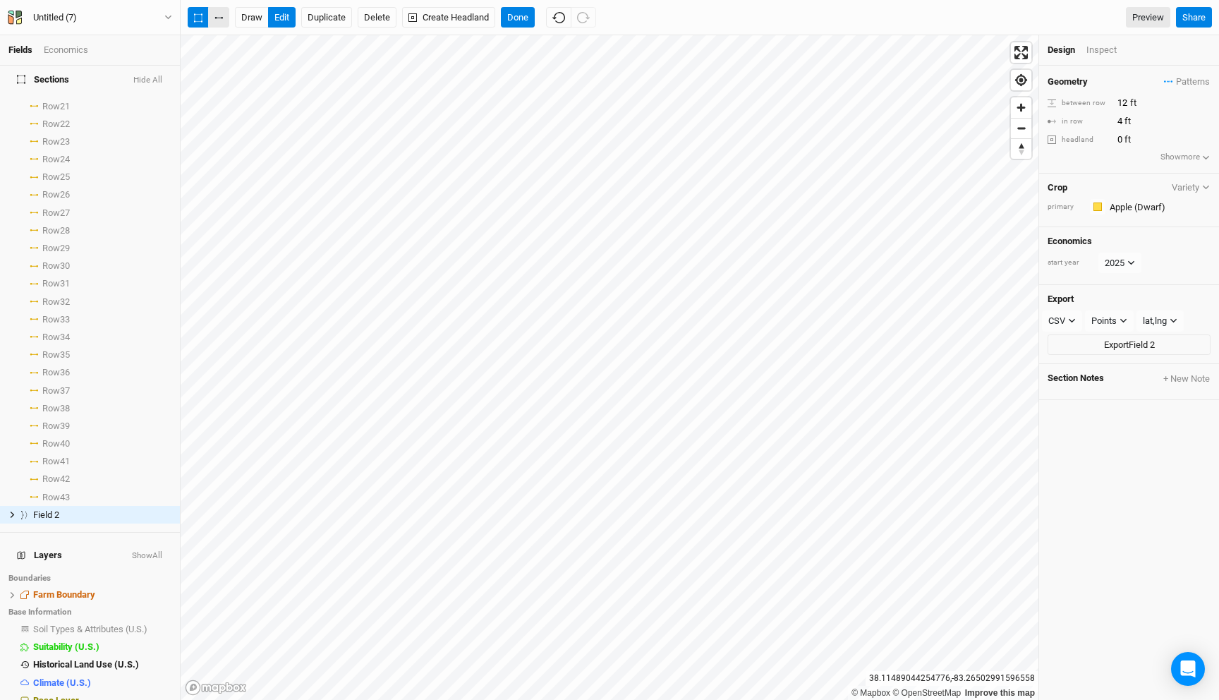
click at [220, 23] on button "button" at bounding box center [218, 17] width 21 height 21
click at [200, 20] on icon "button" at bounding box center [198, 17] width 8 height 9
click at [216, 23] on button "button" at bounding box center [218, 17] width 21 height 21
click at [203, 18] on button "button" at bounding box center [198, 17] width 21 height 21
click at [222, 24] on button "button" at bounding box center [218, 17] width 21 height 21
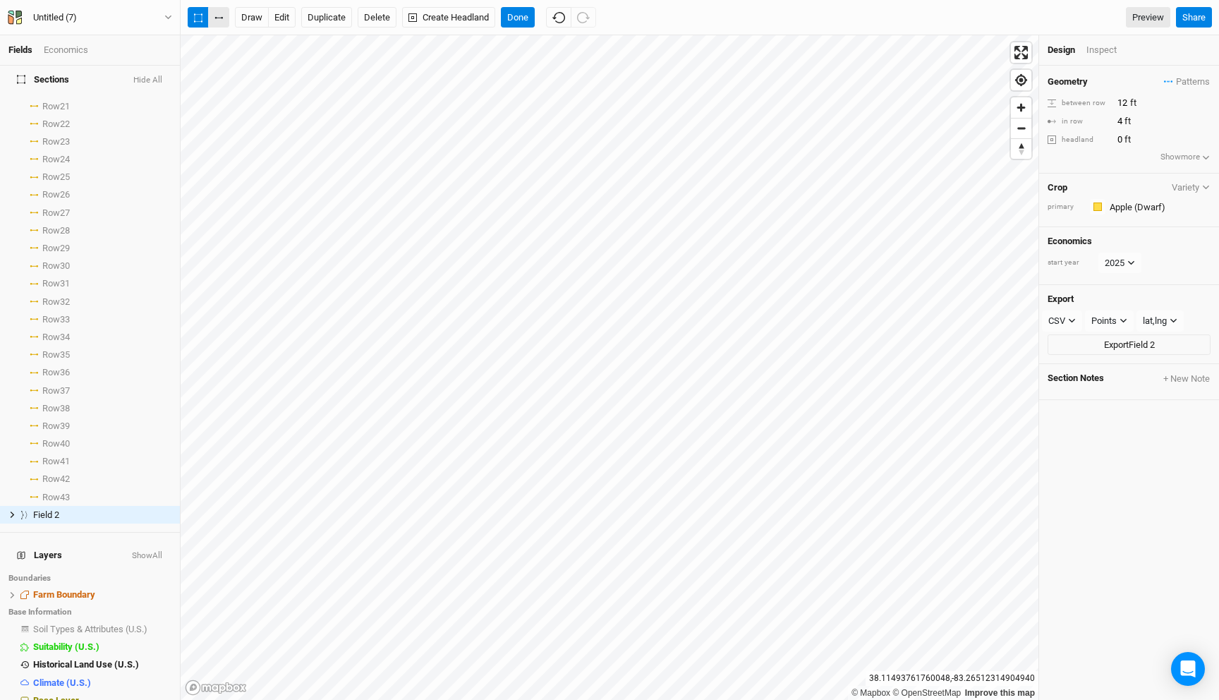
click at [220, 17] on icon "button" at bounding box center [218, 18] width 8 height 2
click at [201, 15] on icon "button" at bounding box center [198, 17] width 8 height 8
click at [747, 32] on div "Fields Economics Sections Hide All Field 1 hide Row 1 select rows with crop Row…" at bounding box center [609, 350] width 1219 height 700
click at [386, 16] on button "Delete" at bounding box center [377, 17] width 39 height 21
click at [429, 19] on button "Confirm" at bounding box center [415, 17] width 44 height 21
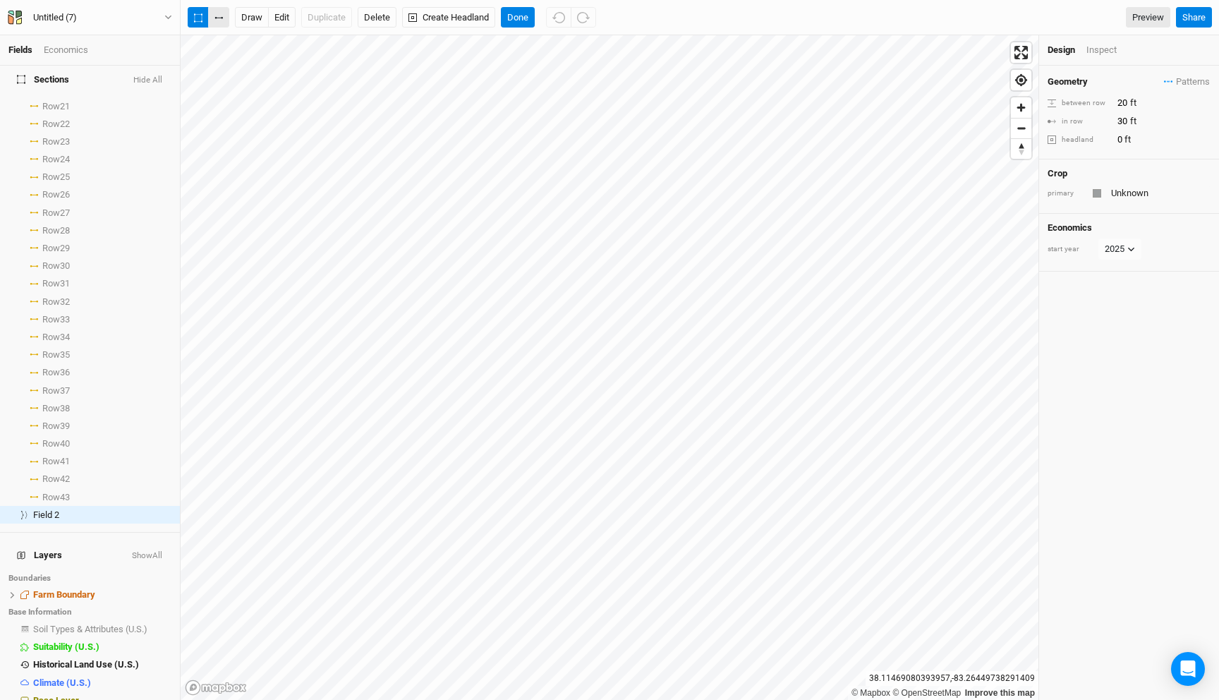
click at [219, 11] on button "button" at bounding box center [218, 17] width 21 height 21
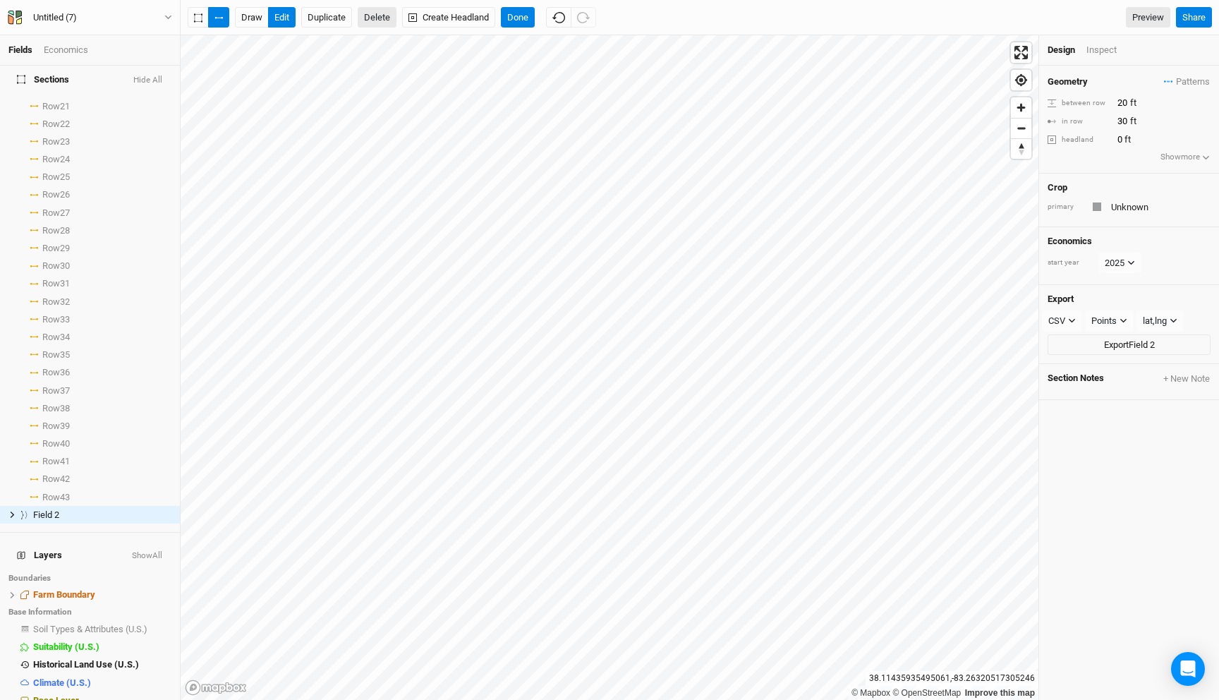
click at [376, 20] on button "Delete" at bounding box center [377, 17] width 39 height 21
click at [425, 15] on button "Confirm" at bounding box center [415, 17] width 44 height 21
click at [222, 17] on icon "button" at bounding box center [218, 18] width 8 height 2
click at [195, 18] on icon "button" at bounding box center [198, 17] width 8 height 9
click at [223, 15] on button "button" at bounding box center [218, 17] width 21 height 21
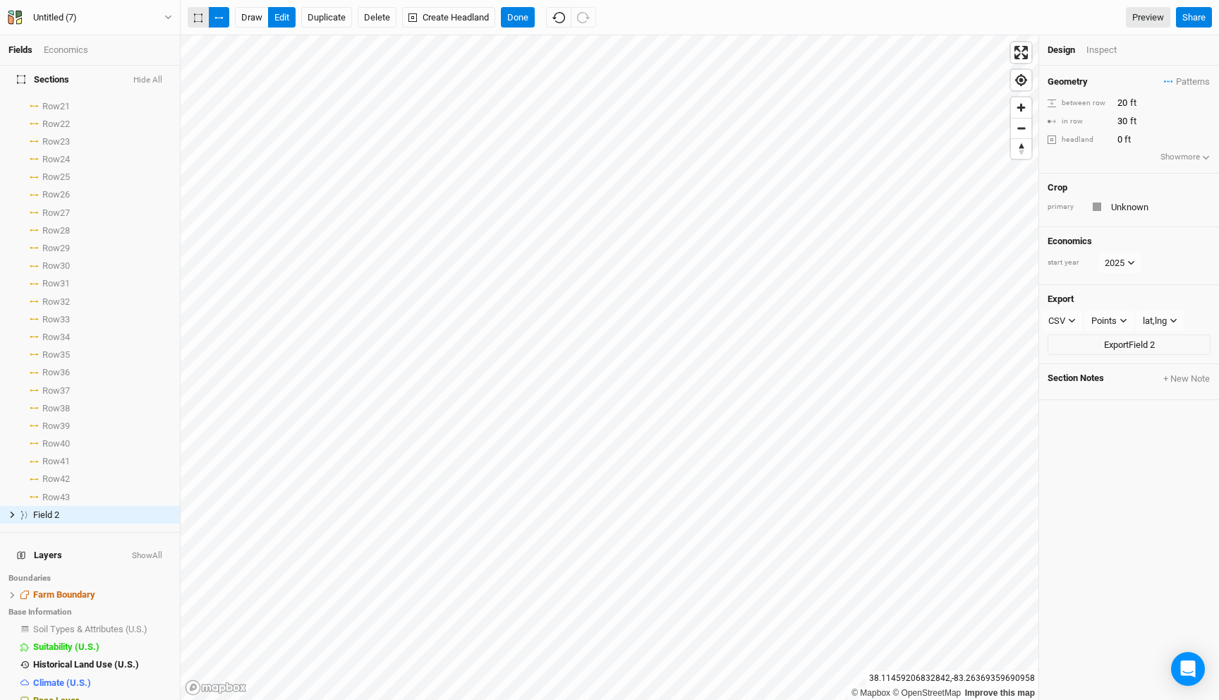
click at [199, 17] on icon "button" at bounding box center [198, 17] width 8 height 9
click at [217, 22] on button "button" at bounding box center [218, 17] width 21 height 21
click at [217, 19] on button "button" at bounding box center [218, 17] width 21 height 21
click at [209, 14] on button "button" at bounding box center [218, 17] width 21 height 21
click at [209, 20] on button "button" at bounding box center [218, 17] width 21 height 21
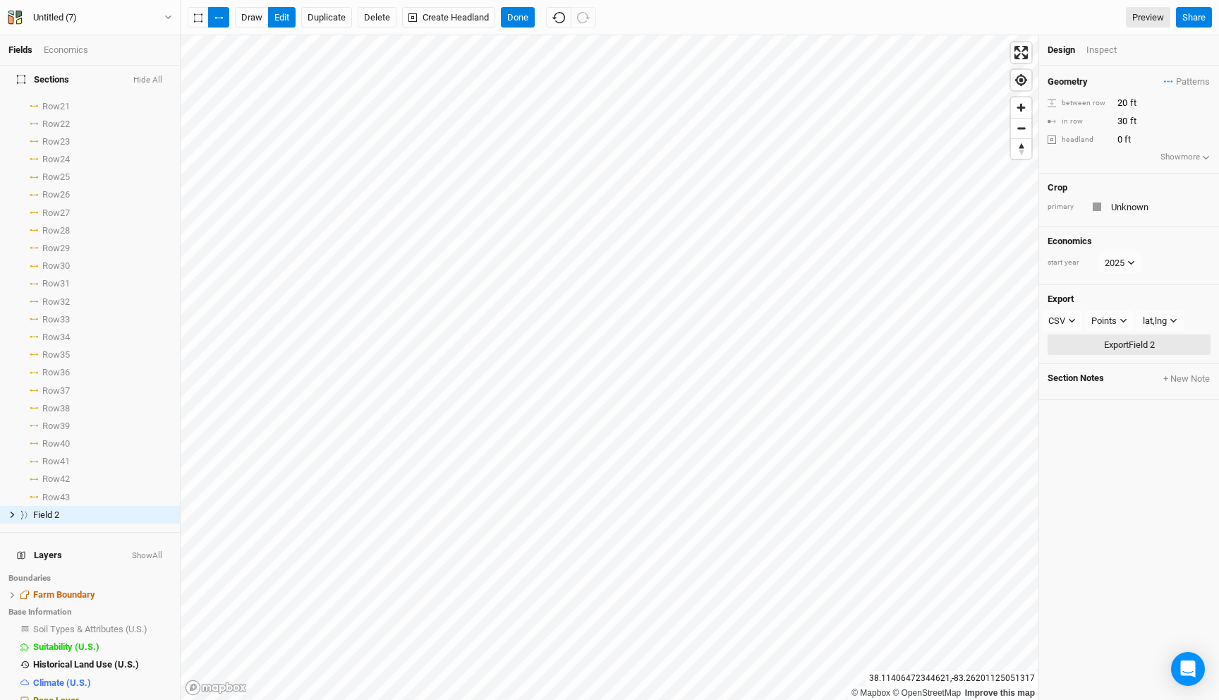
click at [1046, 345] on div "© Mapbox © OpenStreetMap Improve this map 38.11406472344621 , -83.2620112505131…" at bounding box center [700, 367] width 1038 height 664
click at [216, 22] on button "button" at bounding box center [218, 17] width 21 height 21
click at [529, 13] on button "Done" at bounding box center [518, 17] width 34 height 21
click at [391, 16] on button "Delete" at bounding box center [377, 17] width 39 height 21
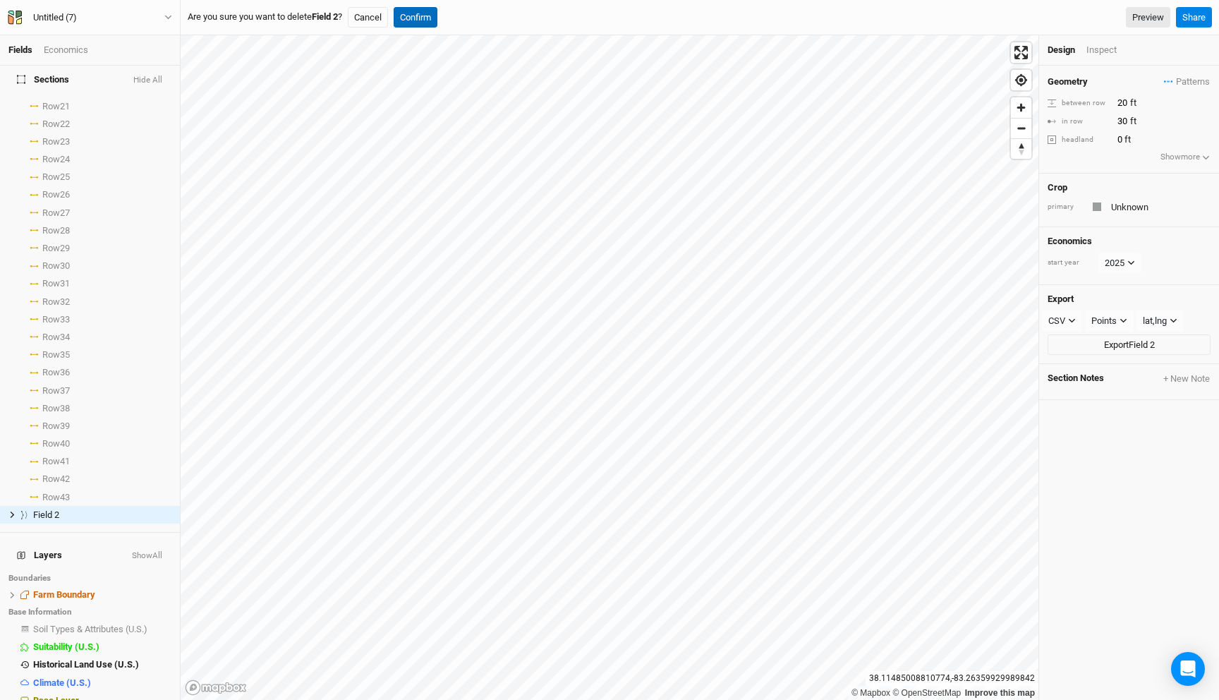
click at [425, 16] on button "Confirm" at bounding box center [415, 17] width 44 height 21
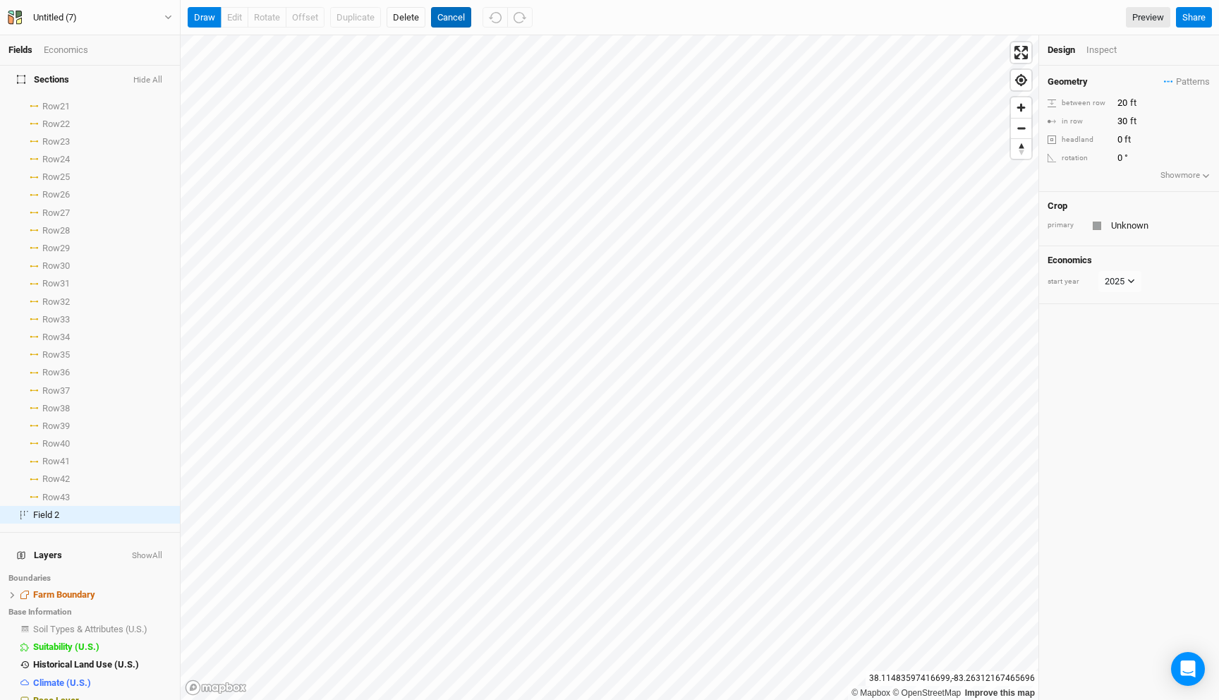
click at [456, 16] on button "Cancel" at bounding box center [451, 17] width 40 height 21
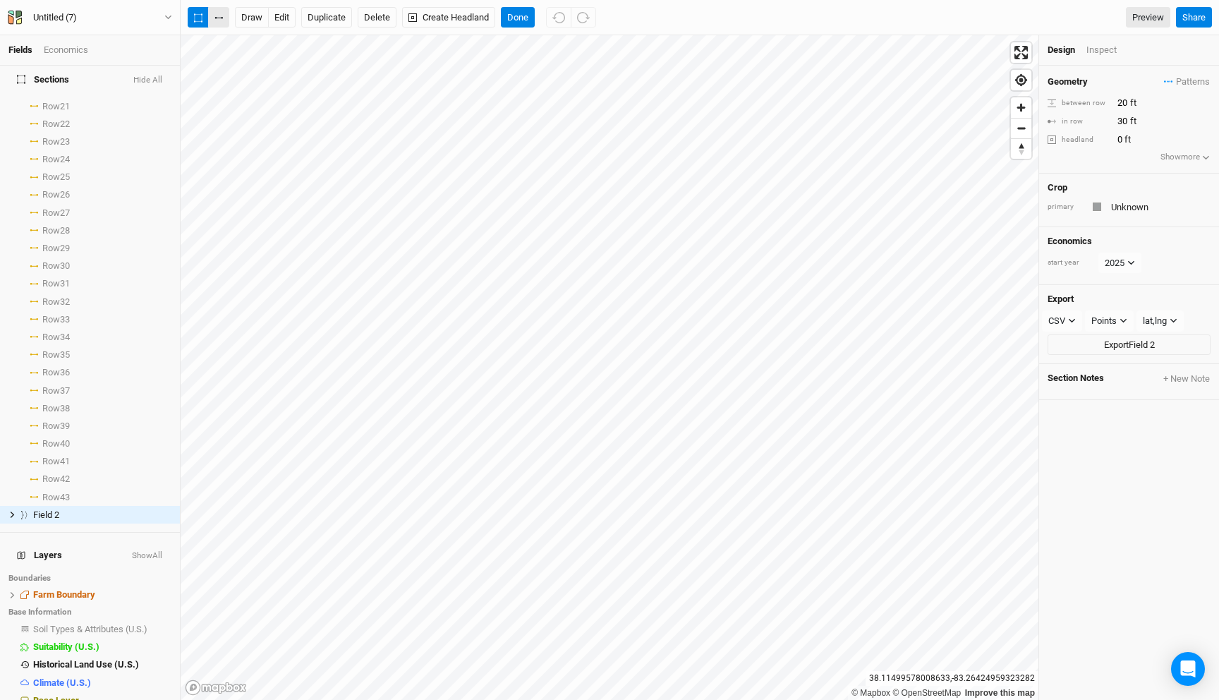
click at [219, 16] on button "button" at bounding box center [218, 17] width 21 height 21
click at [281, 0] on html "Fields Economics Sections Hide All Field 1 hide Row 1 select rows with crop Row…" at bounding box center [609, 350] width 1219 height 700
click at [380, 27] on div "Fields Economics Sections Hide All Field 1 hide Row 1 select rows with crop Row…" at bounding box center [609, 350] width 1219 height 700
click at [195, 19] on icon "button" at bounding box center [198, 17] width 8 height 9
click at [219, 20] on button "button" at bounding box center [218, 17] width 21 height 21
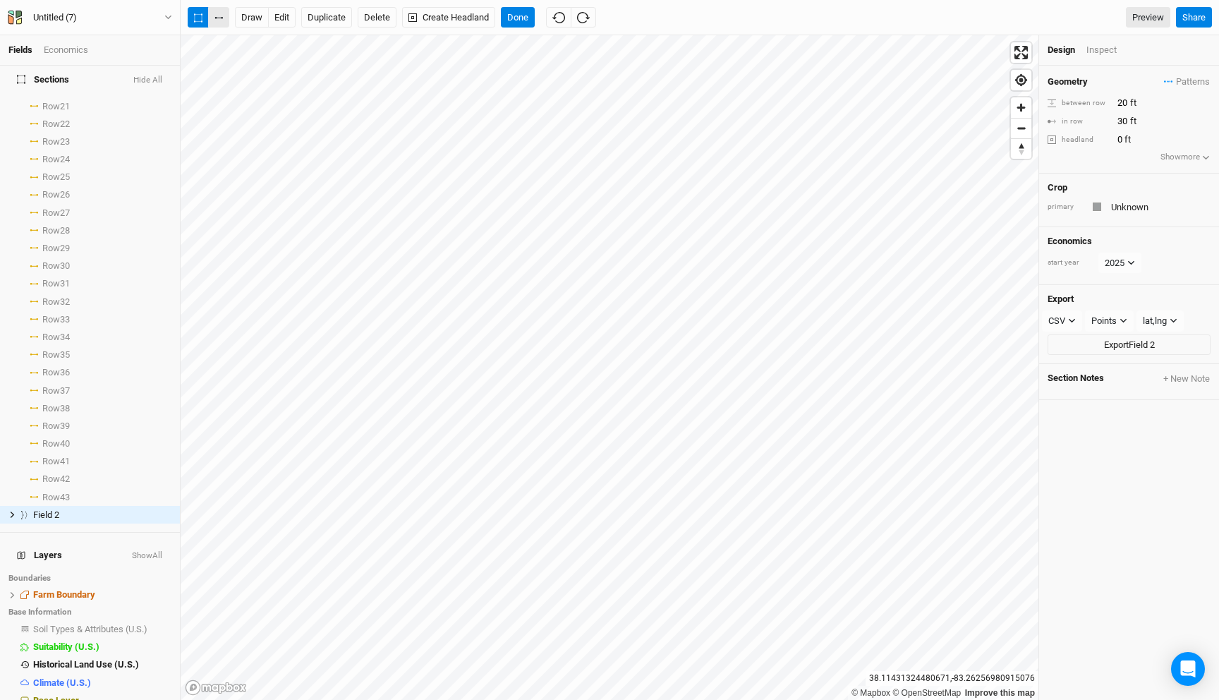
click at [222, 17] on icon "button" at bounding box center [218, 18] width 8 height 2
click at [221, 1] on div "draw edit Duplicate Delete Create Headland Done Preview Share" at bounding box center [700, 17] width 1038 height 35
click at [221, 23] on button "button" at bounding box center [218, 17] width 21 height 21
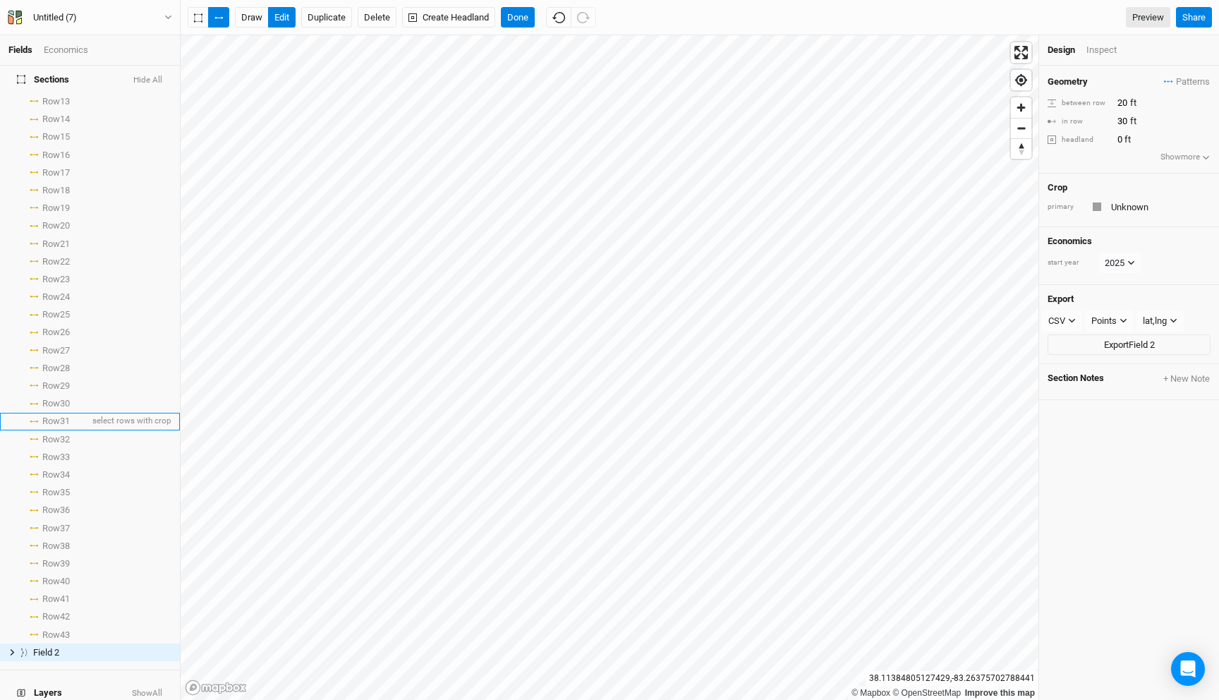
scroll to position [159, 0]
click at [522, 17] on button "Done" at bounding box center [518, 17] width 34 height 21
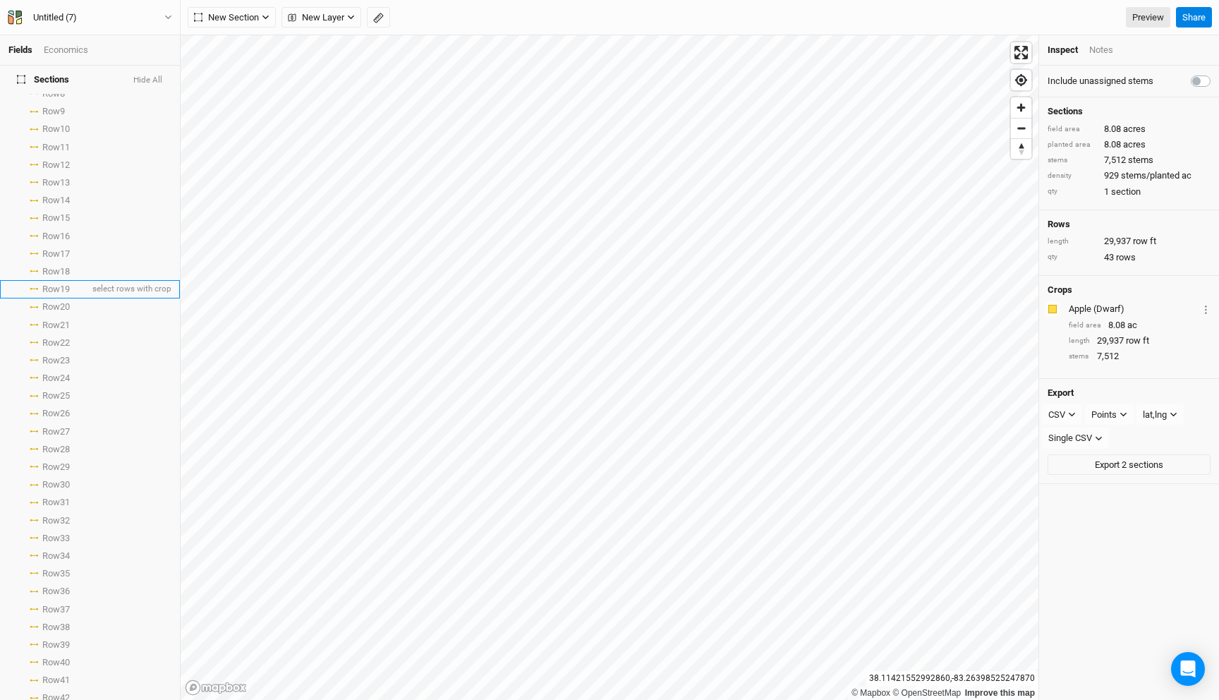
scroll to position [0, 0]
click at [11, 107] on icon at bounding box center [12, 111] width 8 height 8
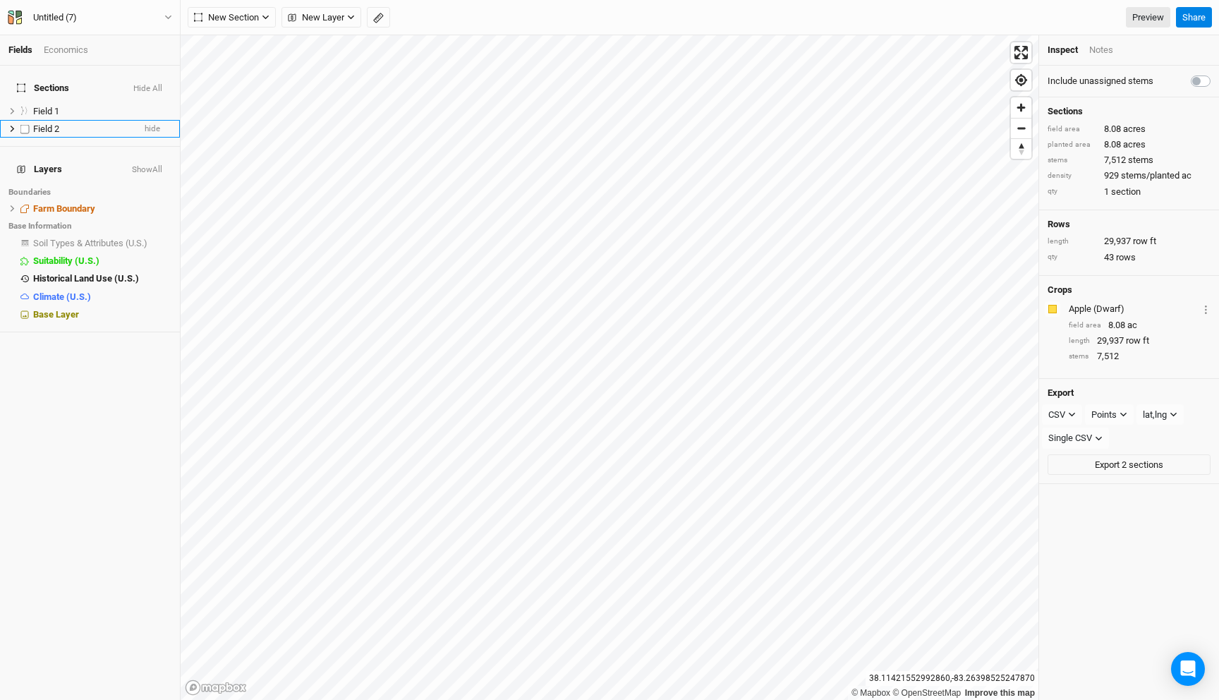
click at [9, 125] on icon at bounding box center [12, 129] width 8 height 8
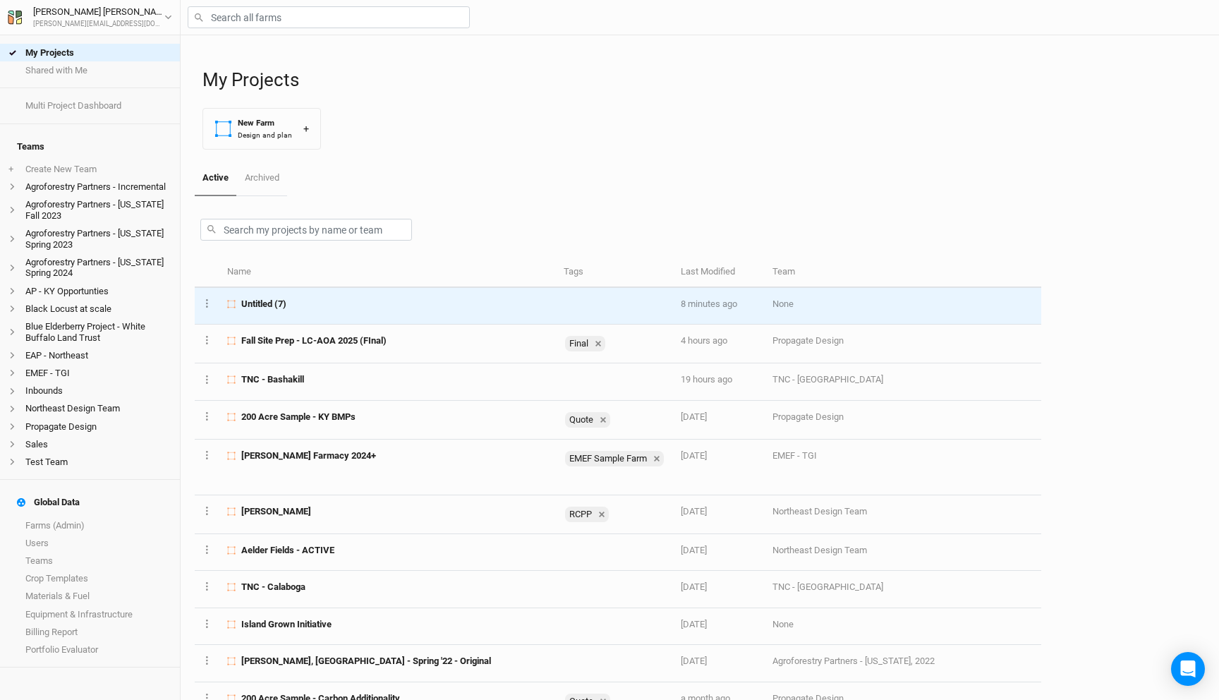
click at [277, 310] on td "Untitled (7)" at bounding box center [387, 306] width 336 height 37
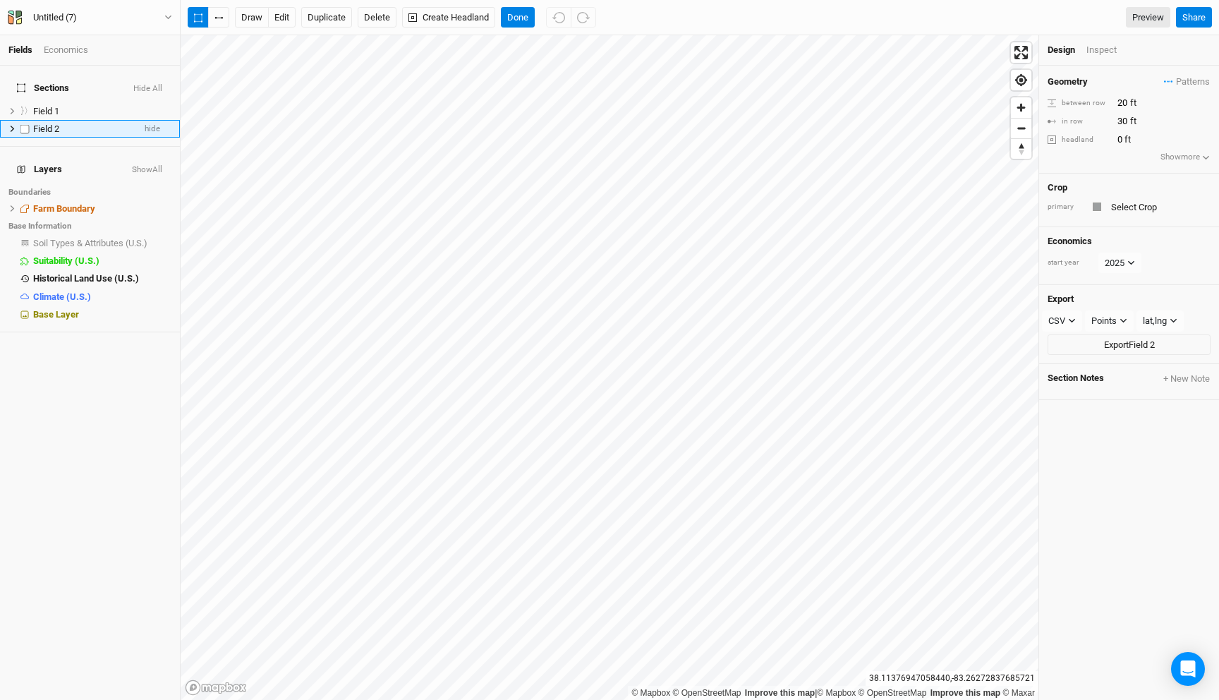
click at [13, 125] on icon at bounding box center [12, 129] width 8 height 8
